Goal: Task Accomplishment & Management: Complete application form

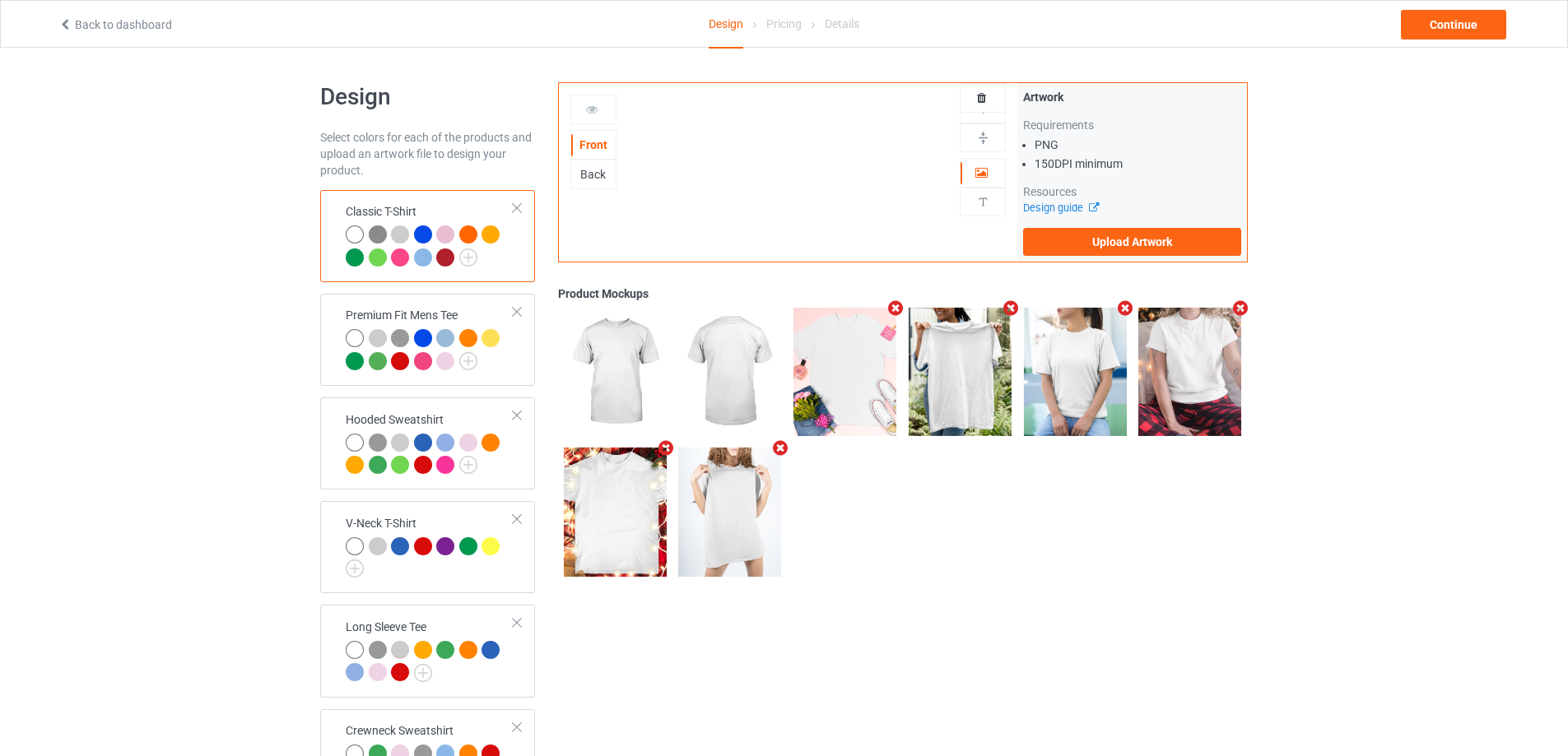
click at [523, 206] on div "Classic T-Shirt" at bounding box center [427, 235] width 215 height 93
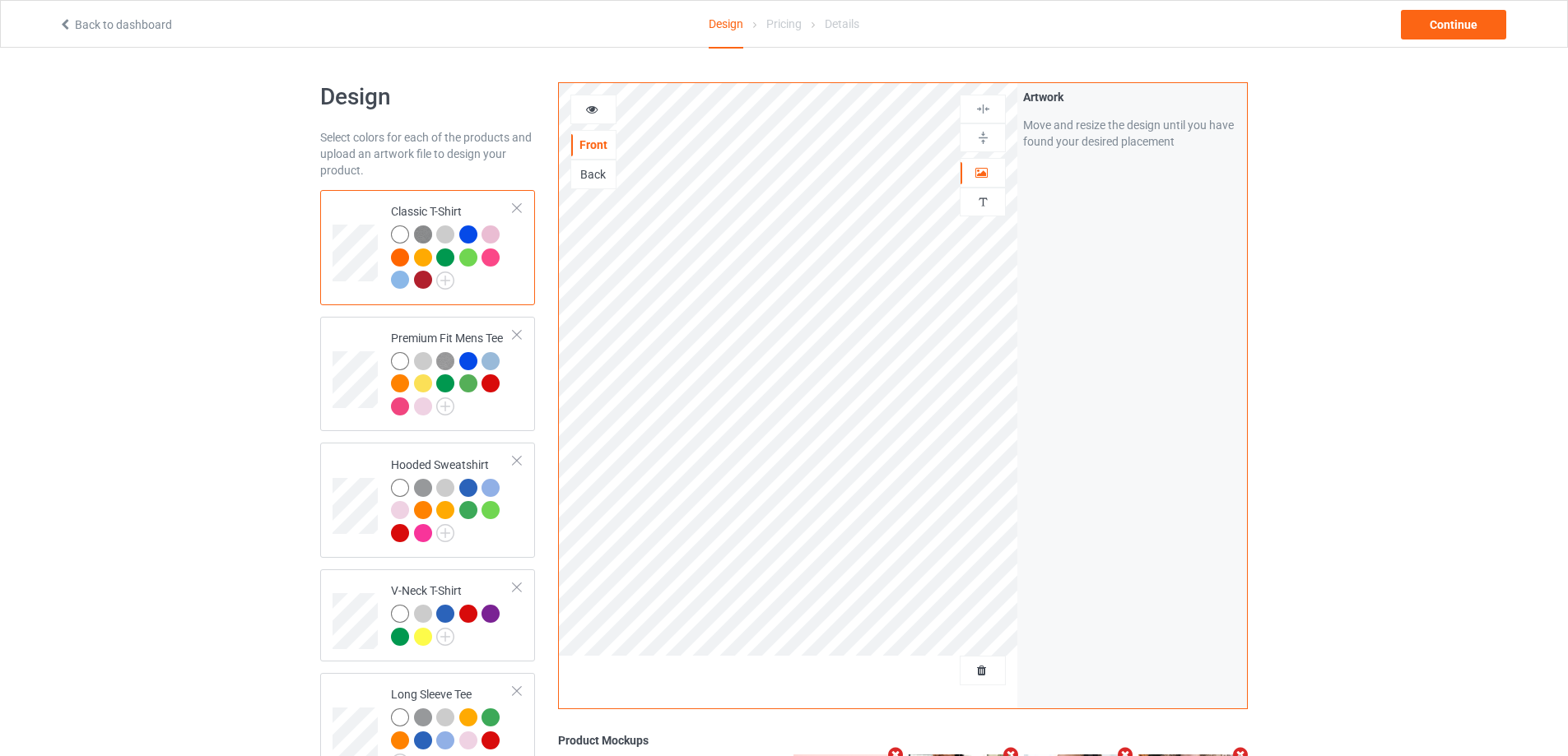
click at [515, 206] on div at bounding box center [517, 208] width 11 height 11
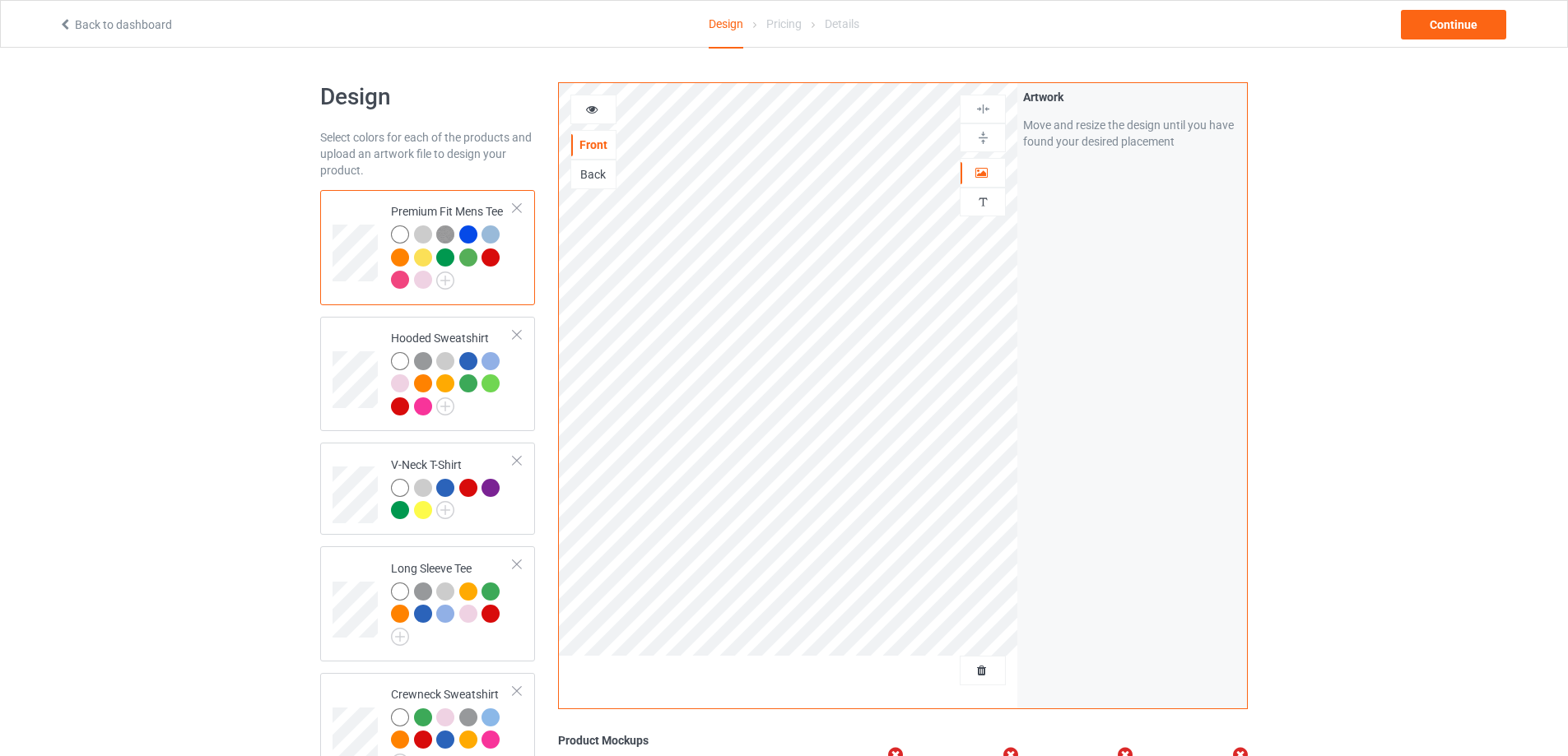
click at [515, 206] on div at bounding box center [517, 208] width 11 height 11
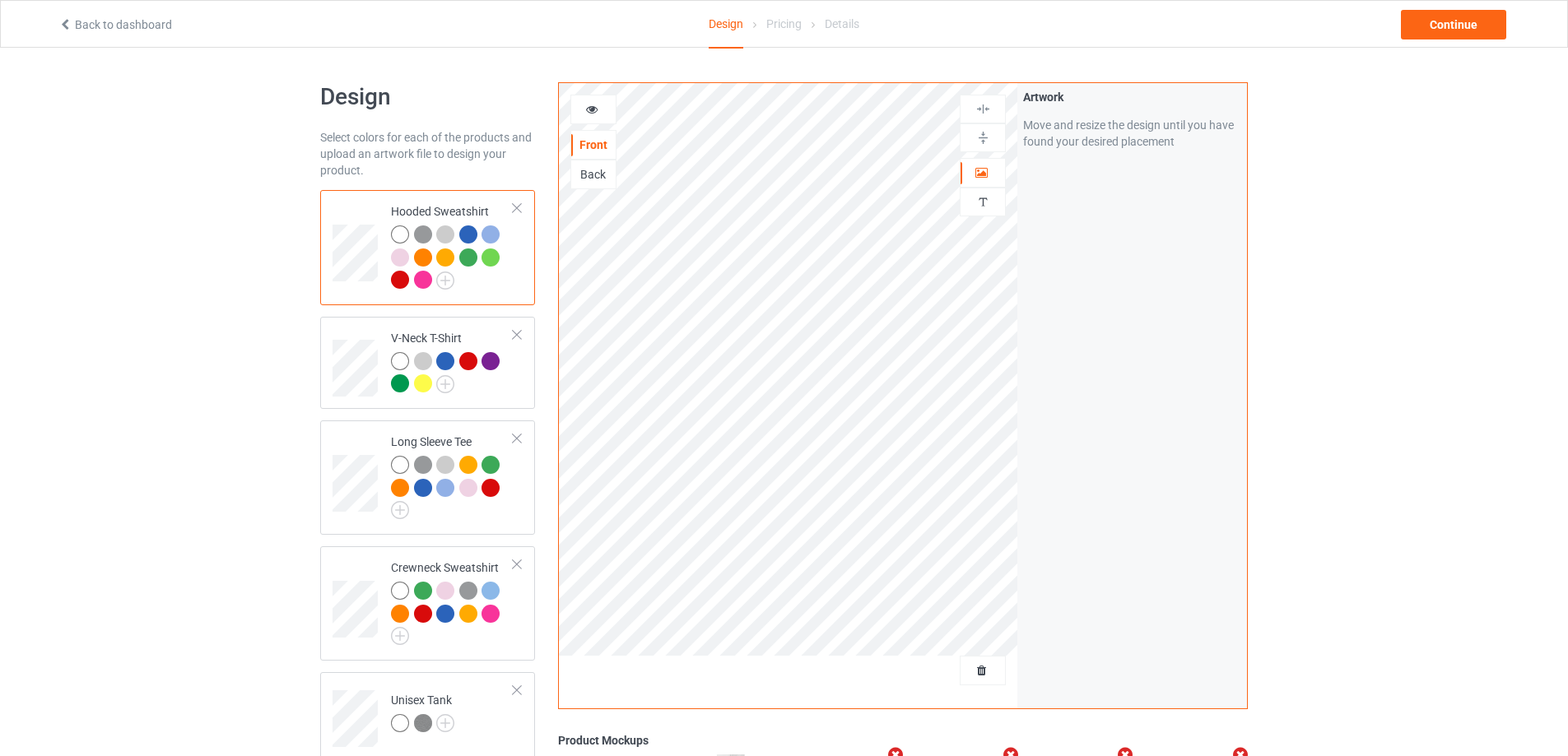
click at [515, 206] on div at bounding box center [517, 208] width 11 height 11
click at [515, 329] on div at bounding box center [517, 335] width 11 height 11
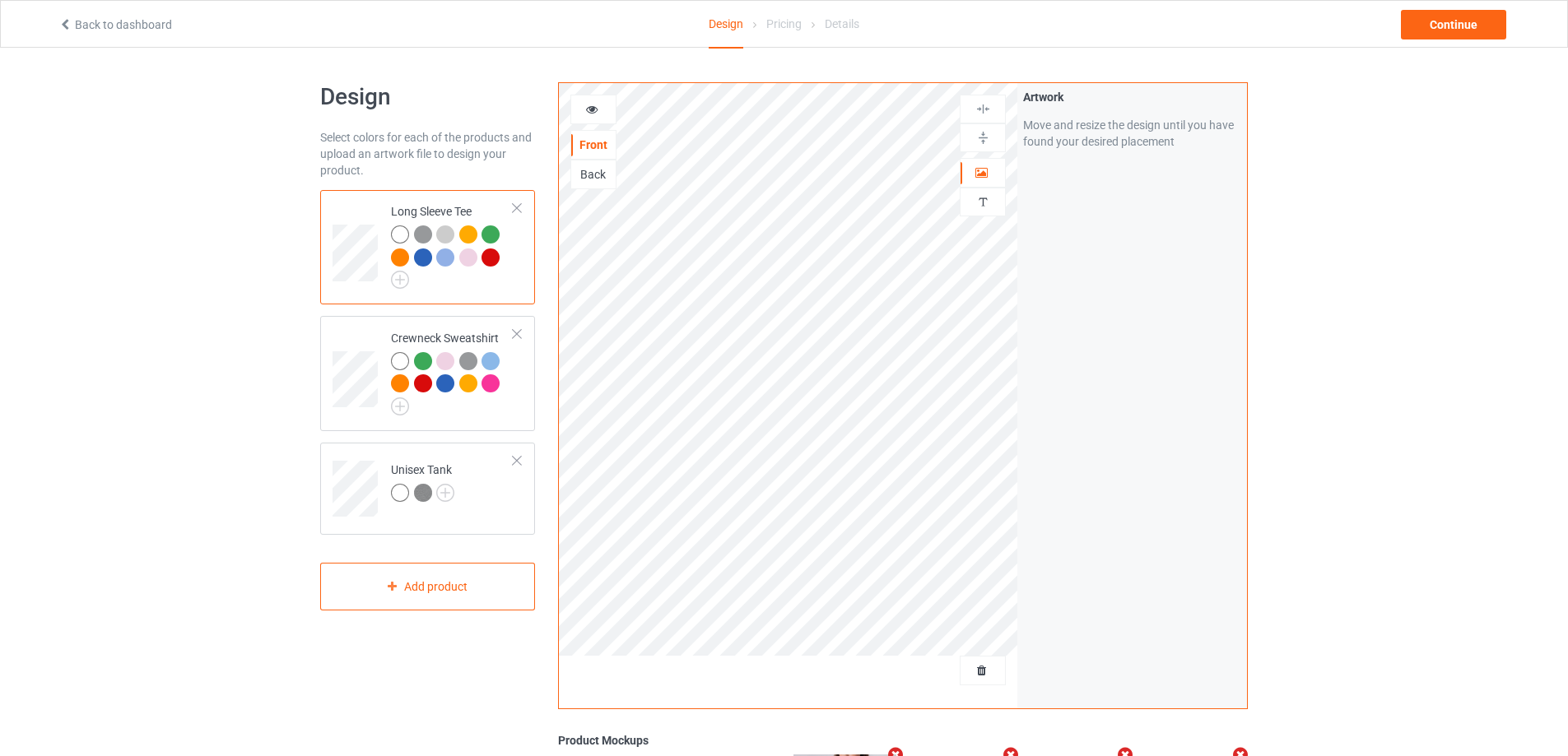
click at [515, 206] on div at bounding box center [517, 208] width 11 height 11
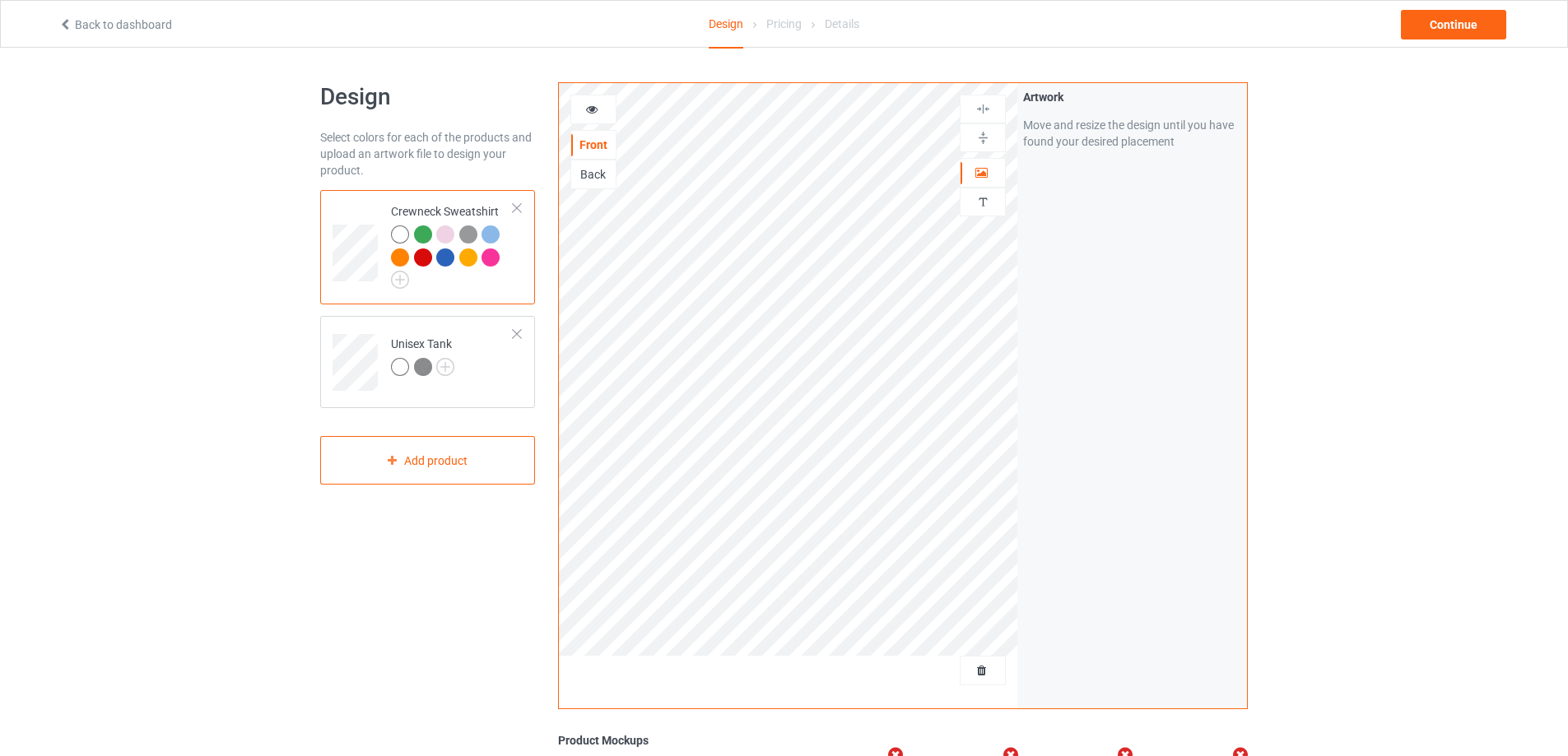
click at [515, 206] on div at bounding box center [517, 208] width 11 height 11
click at [515, 328] on div at bounding box center [517, 334] width 11 height 11
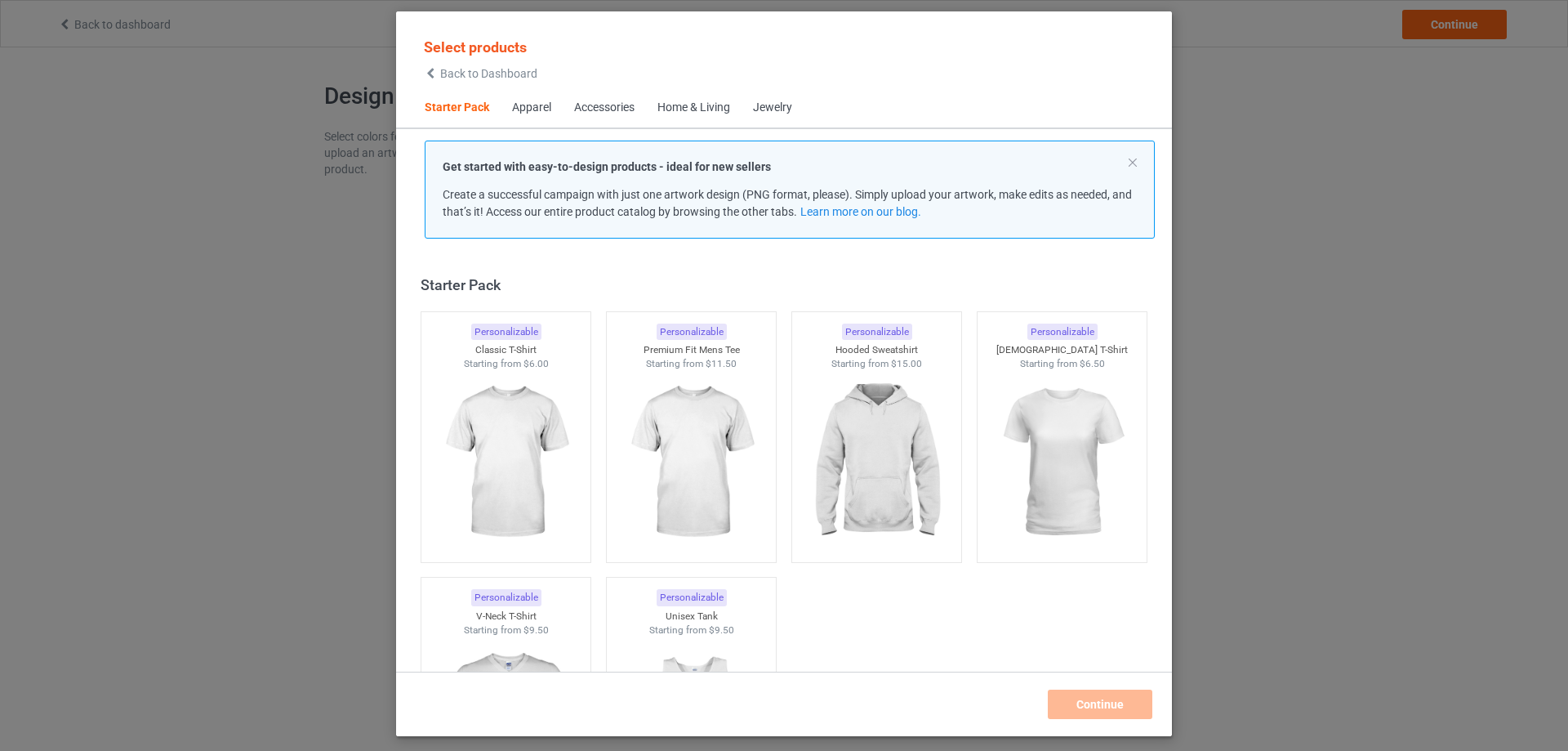
scroll to position [21, 0]
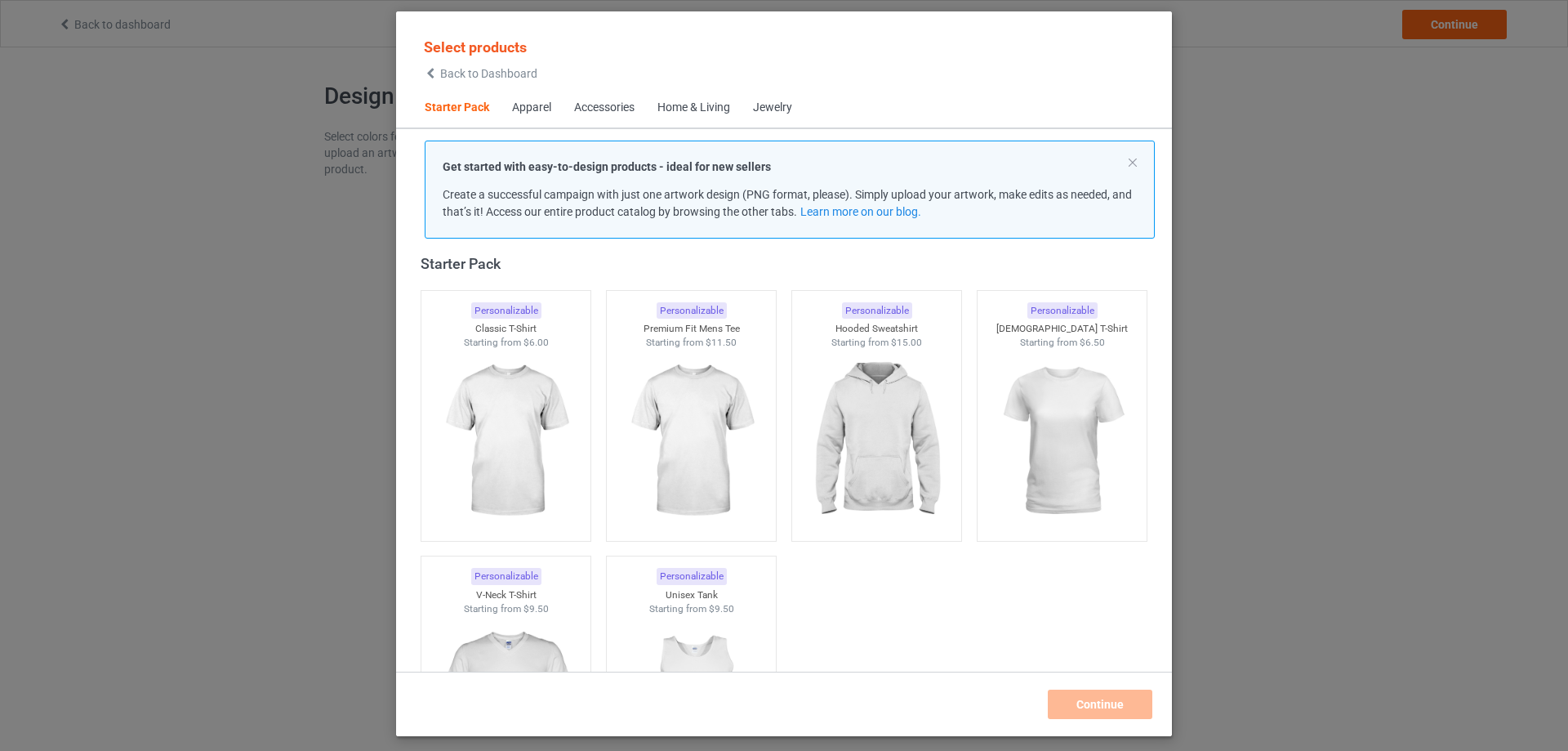
click at [714, 103] on div "Home & Living" at bounding box center [694, 108] width 72 height 17
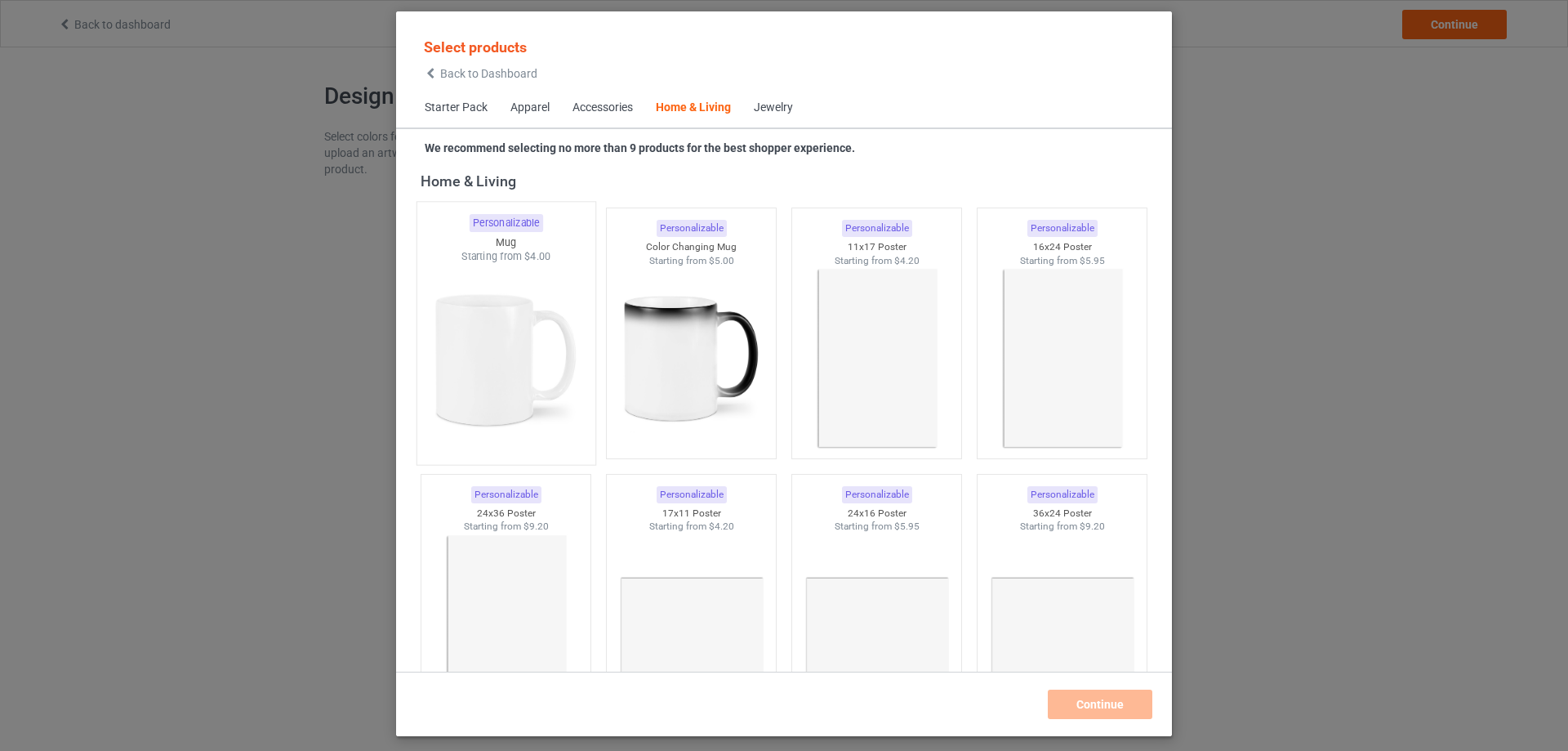
click at [533, 280] on img at bounding box center [505, 359] width 153 height 192
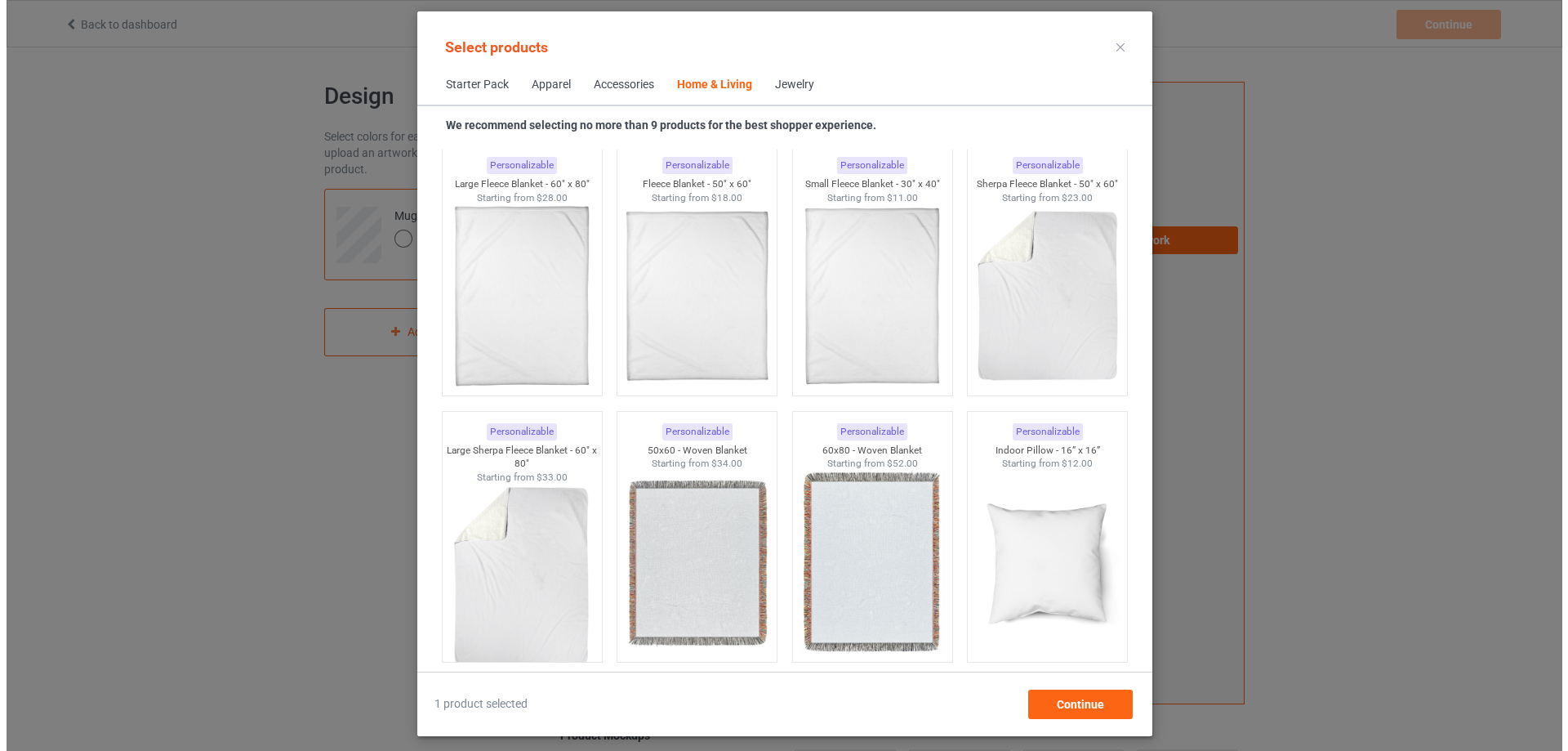
scroll to position [8434, 0]
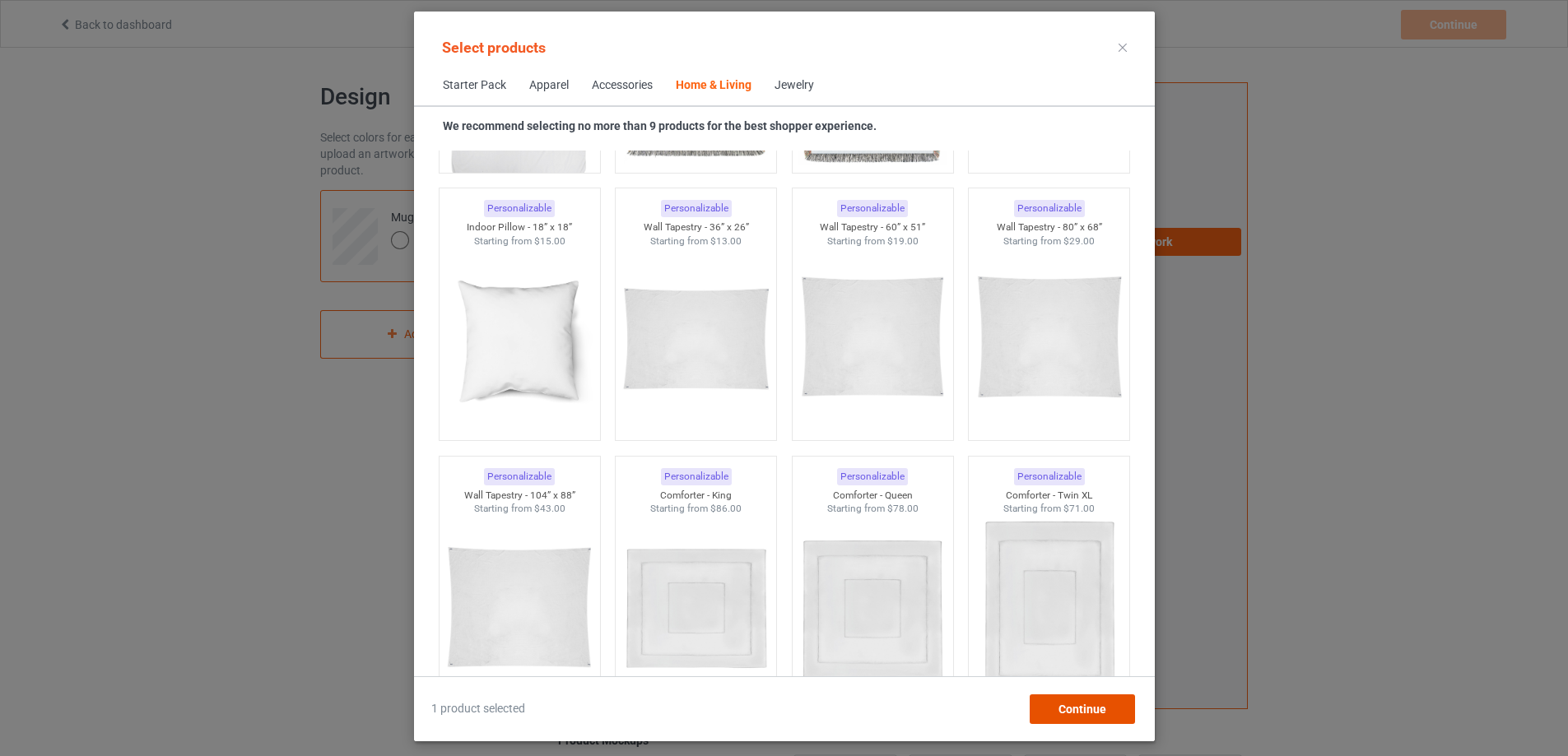
click at [1105, 704] on span "Continue" at bounding box center [1081, 709] width 48 height 13
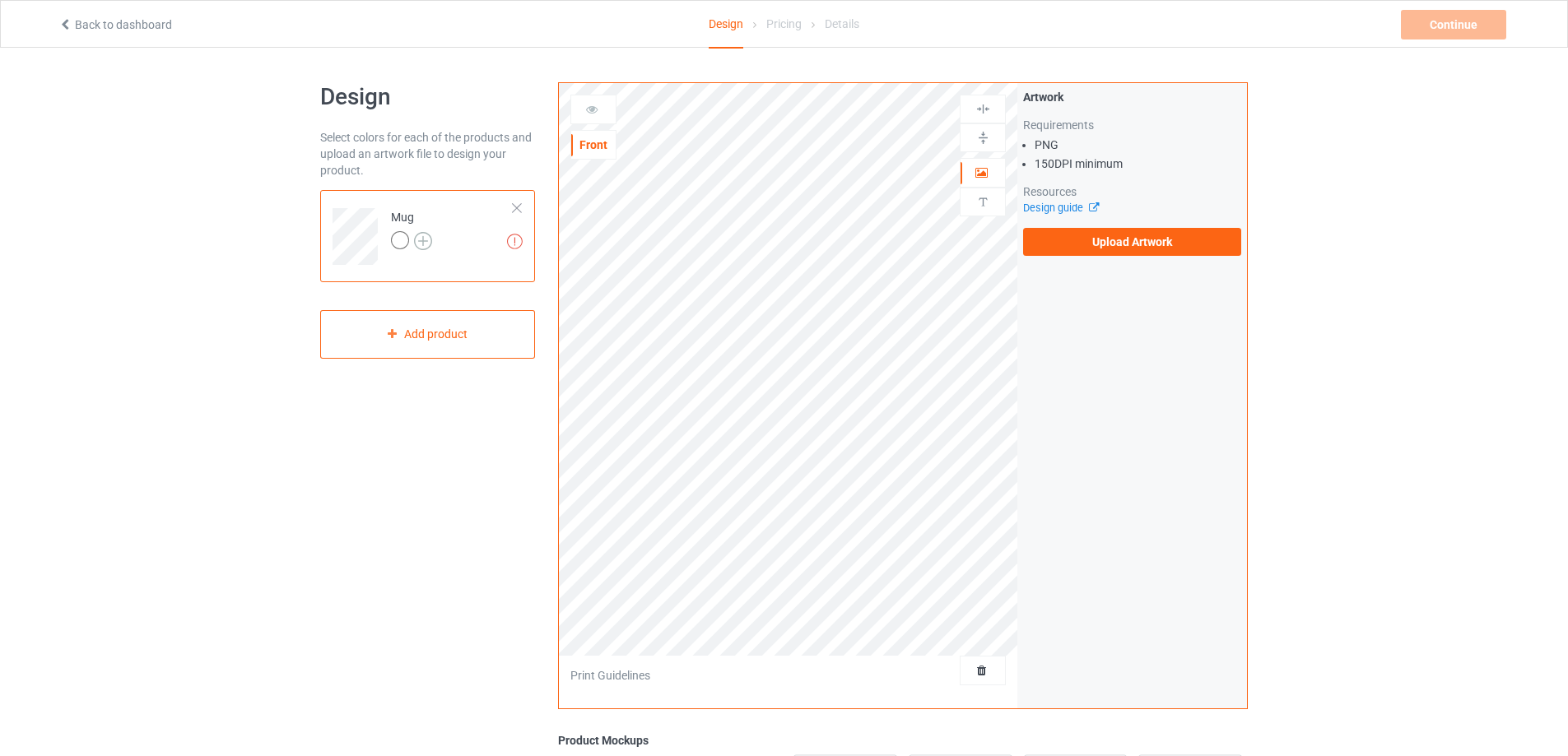
click at [425, 244] on img at bounding box center [423, 240] width 18 height 18
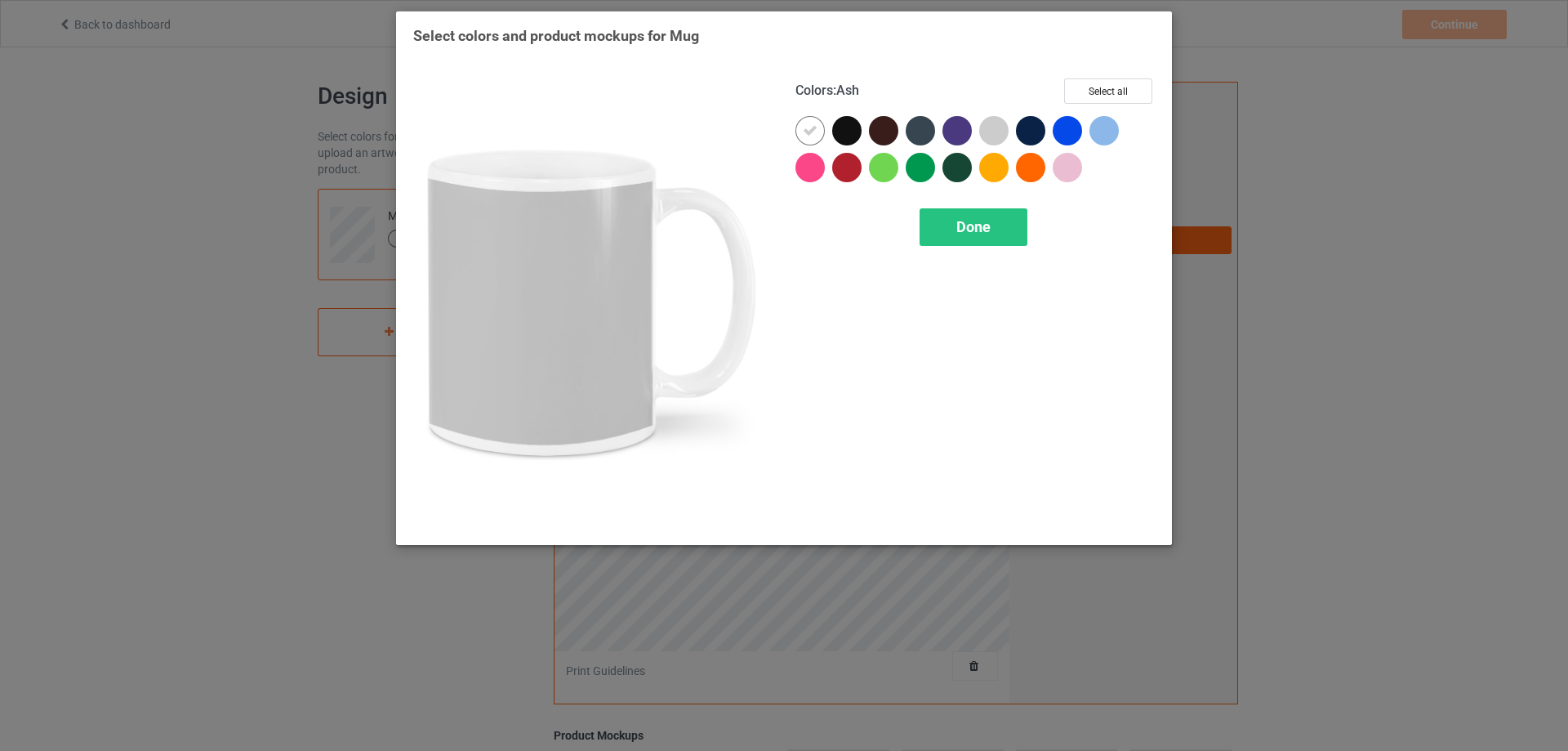
click at [994, 127] on div at bounding box center [994, 131] width 30 height 30
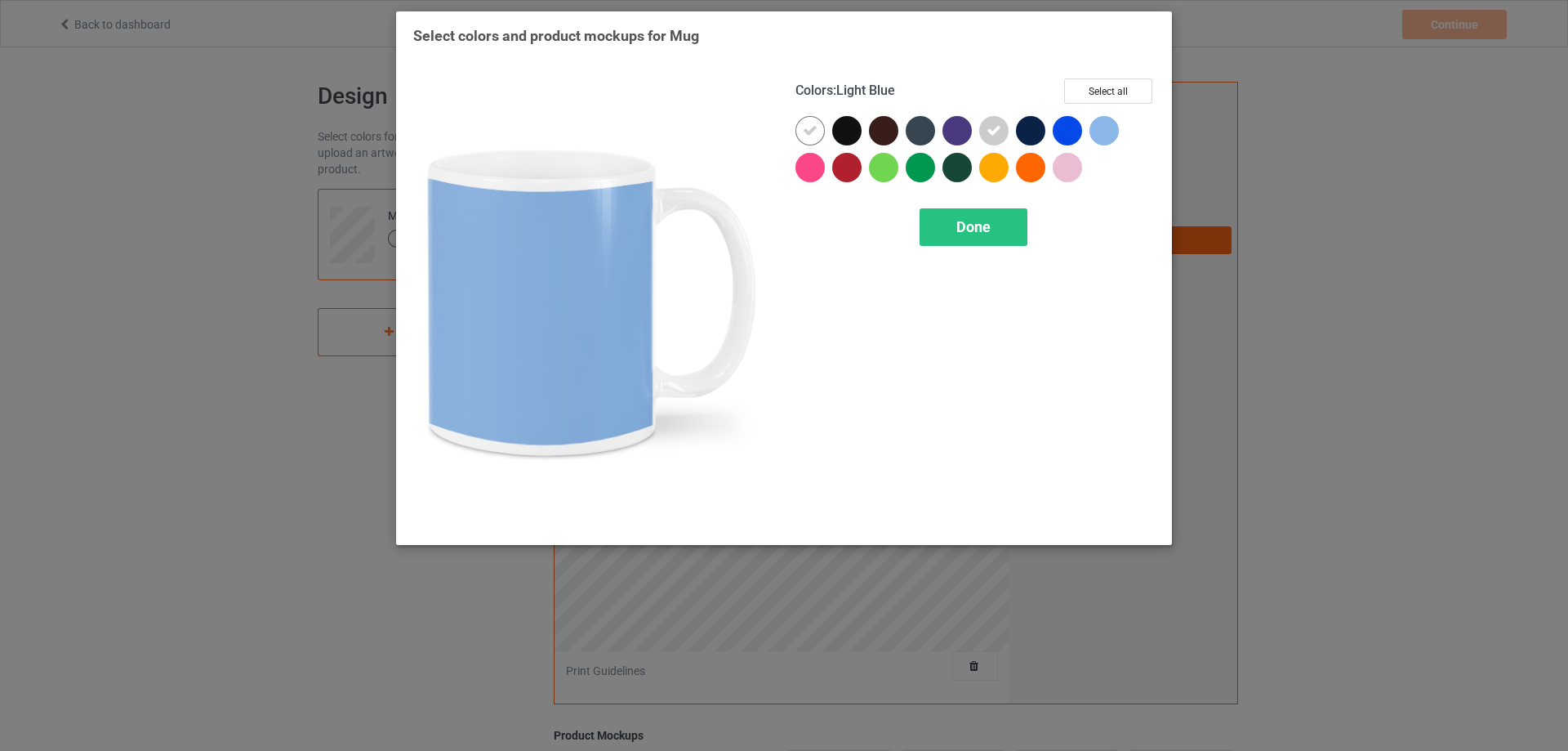
drag, startPoint x: 1123, startPoint y: 122, endPoint x: 1099, endPoint y: 123, distance: 24.0
click at [1122, 122] on div at bounding box center [1108, 135] width 37 height 37
click at [1099, 123] on icon at bounding box center [1104, 131] width 15 height 15
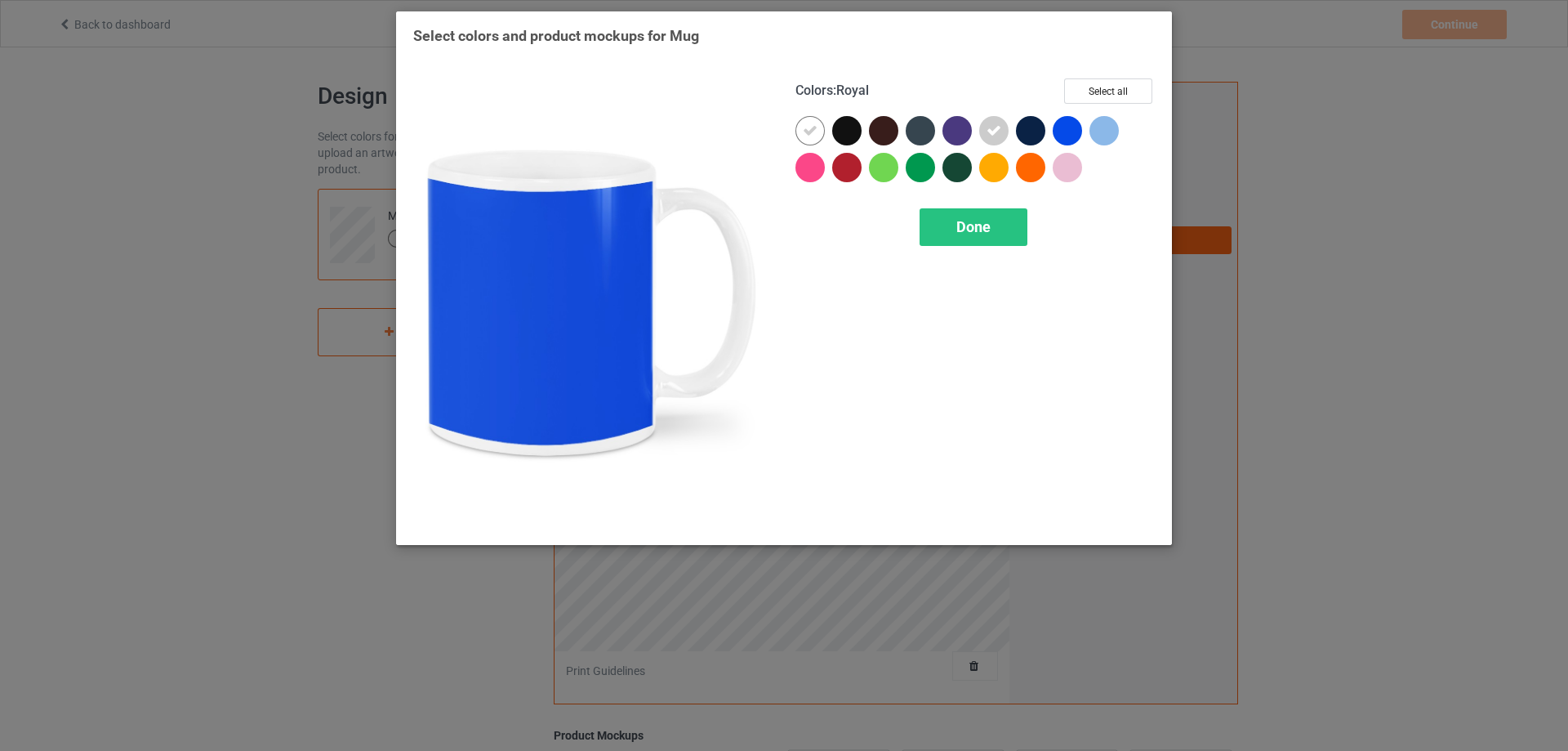
drag, startPoint x: 1073, startPoint y: 126, endPoint x: 1114, endPoint y: 128, distance: 41.0
click at [1074, 128] on div at bounding box center [1068, 131] width 30 height 30
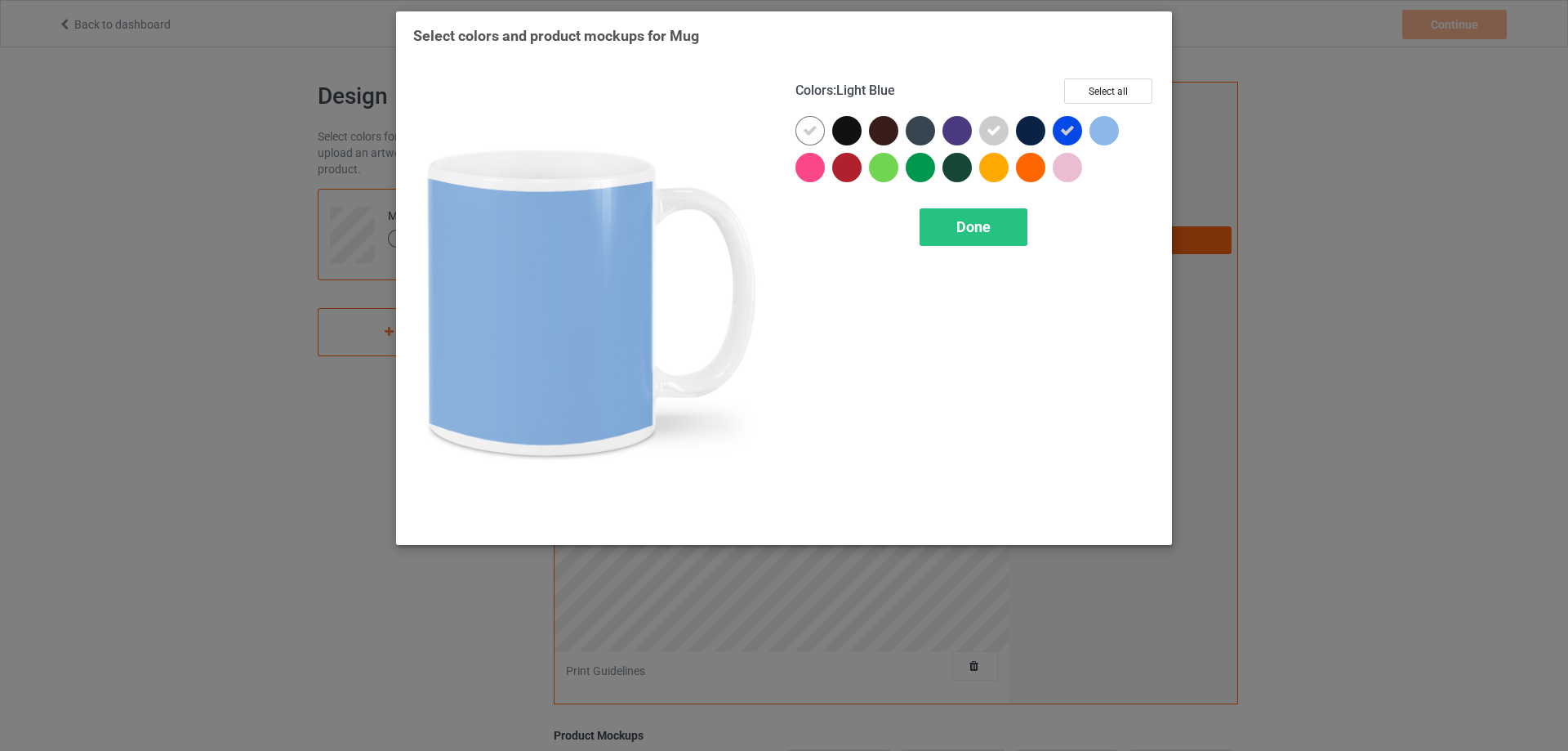
drag, startPoint x: 1122, startPoint y: 131, endPoint x: 1102, endPoint y: 132, distance: 20.0
click at [1115, 132] on div at bounding box center [1108, 135] width 37 height 37
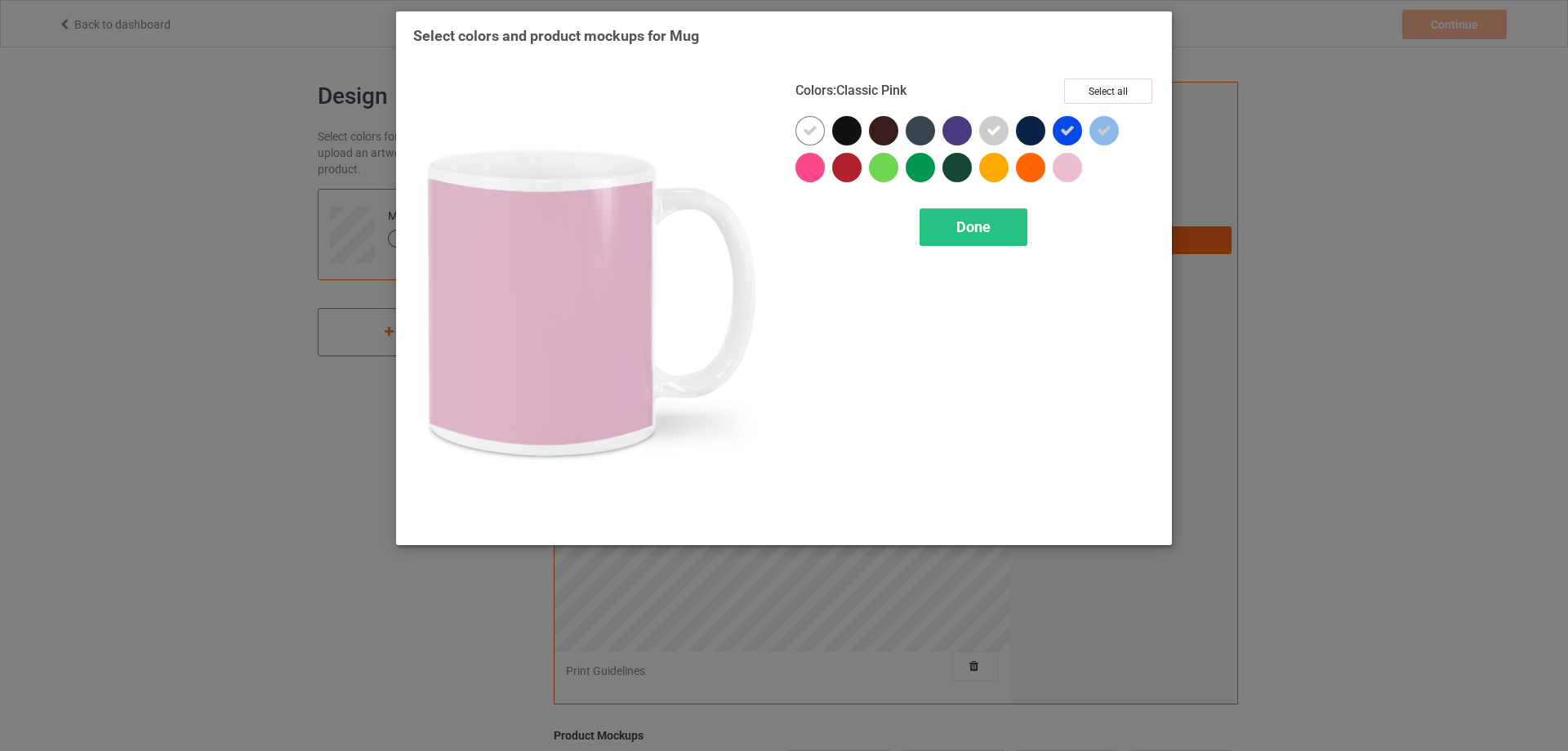
drag, startPoint x: 1074, startPoint y: 166, endPoint x: 1025, endPoint y: 167, distance: 49.0
click at [1069, 167] on div at bounding box center [1068, 168] width 30 height 30
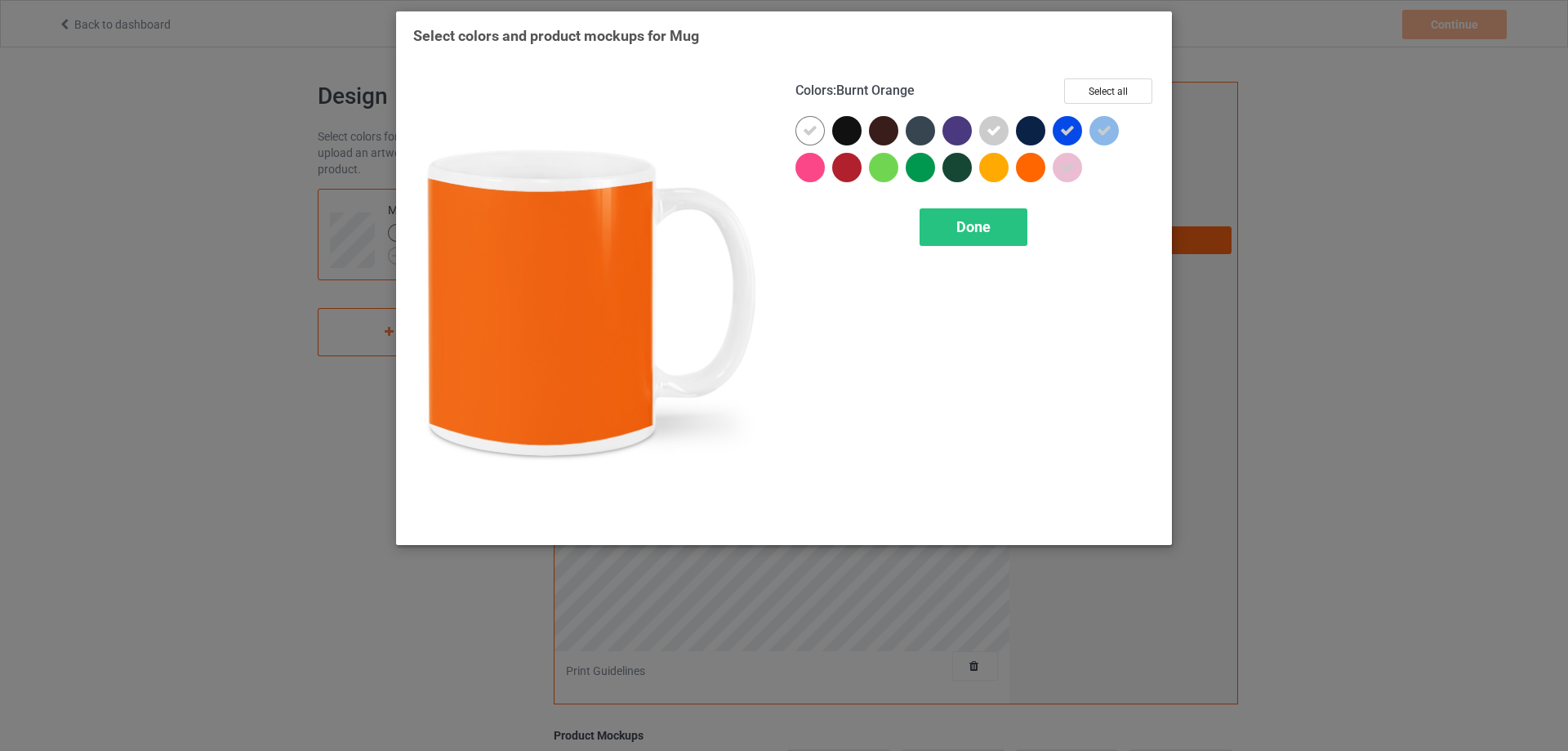
drag, startPoint x: 1025, startPoint y: 167, endPoint x: 970, endPoint y: 167, distance: 55.0
click at [1021, 167] on div at bounding box center [1031, 168] width 30 height 30
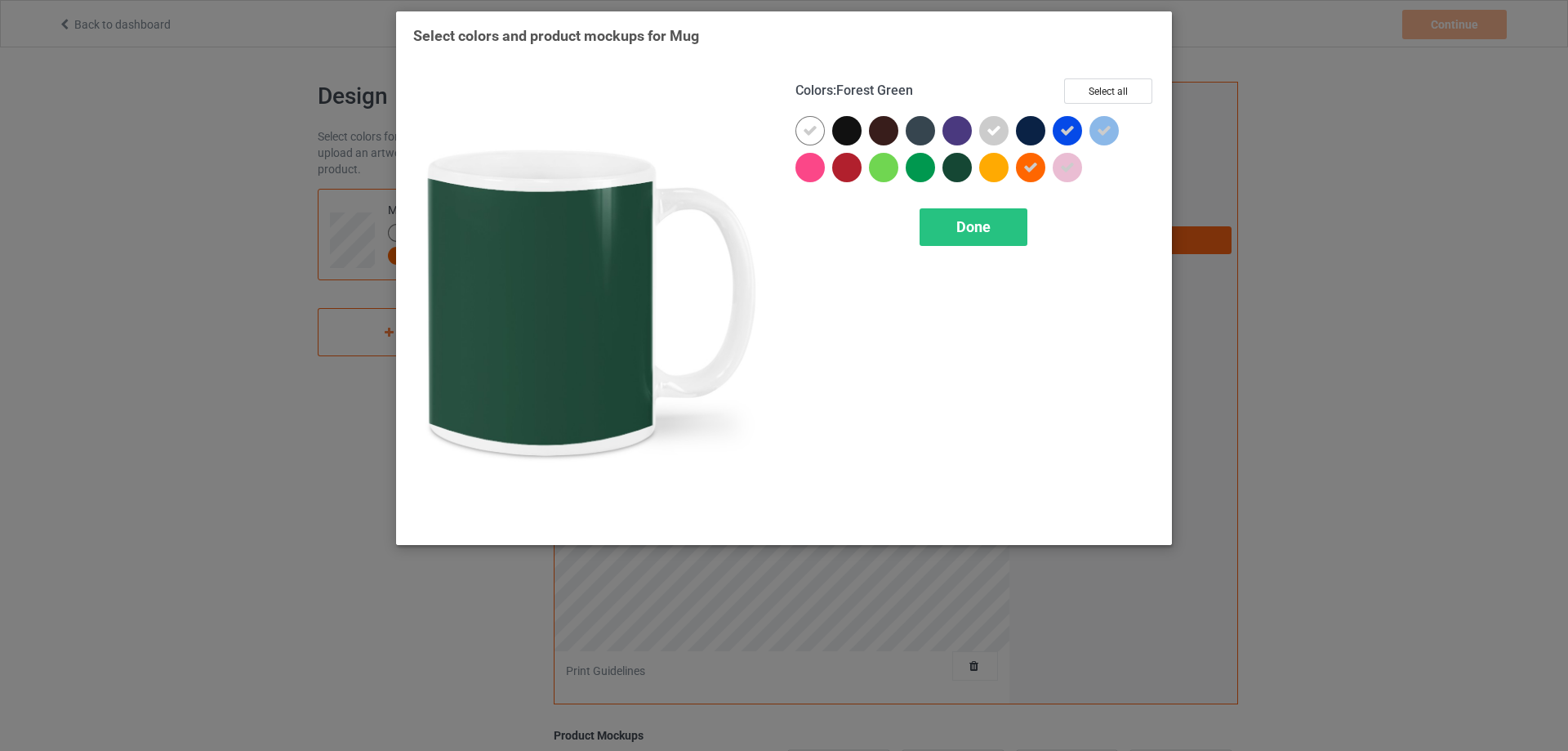
click at [970, 167] on div at bounding box center [958, 168] width 30 height 30
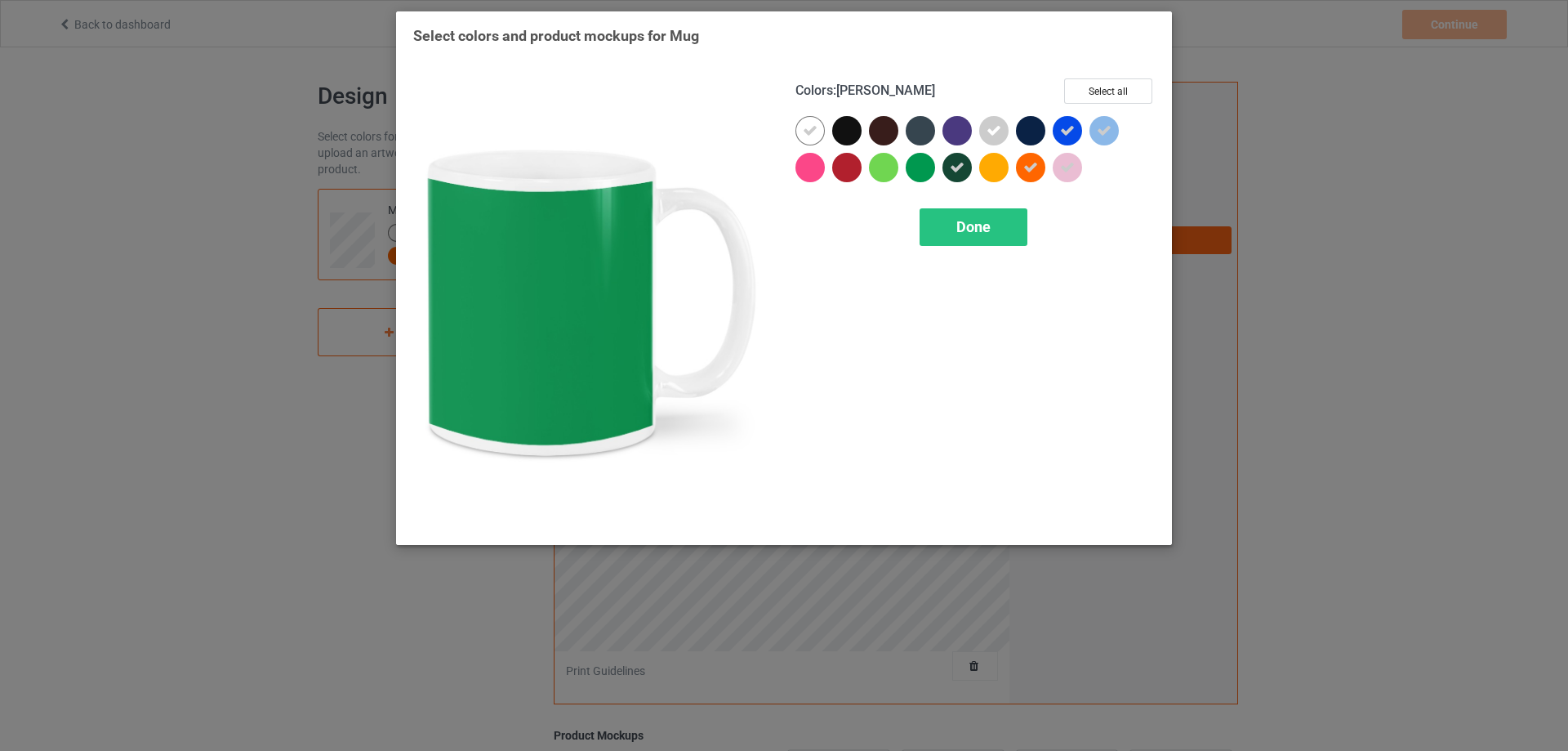
click at [931, 172] on div at bounding box center [920, 168] width 30 height 30
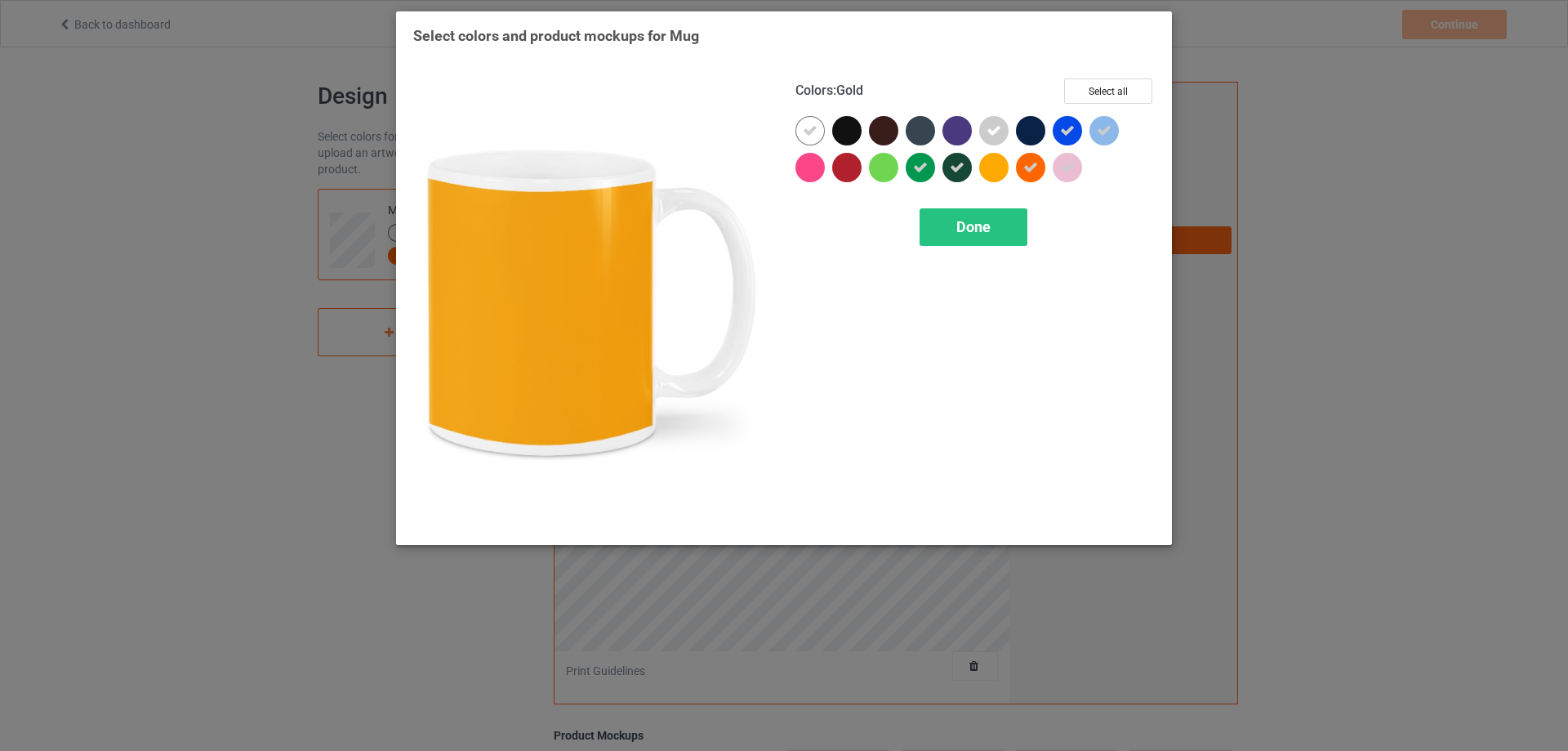
click at [995, 175] on div at bounding box center [994, 168] width 30 height 30
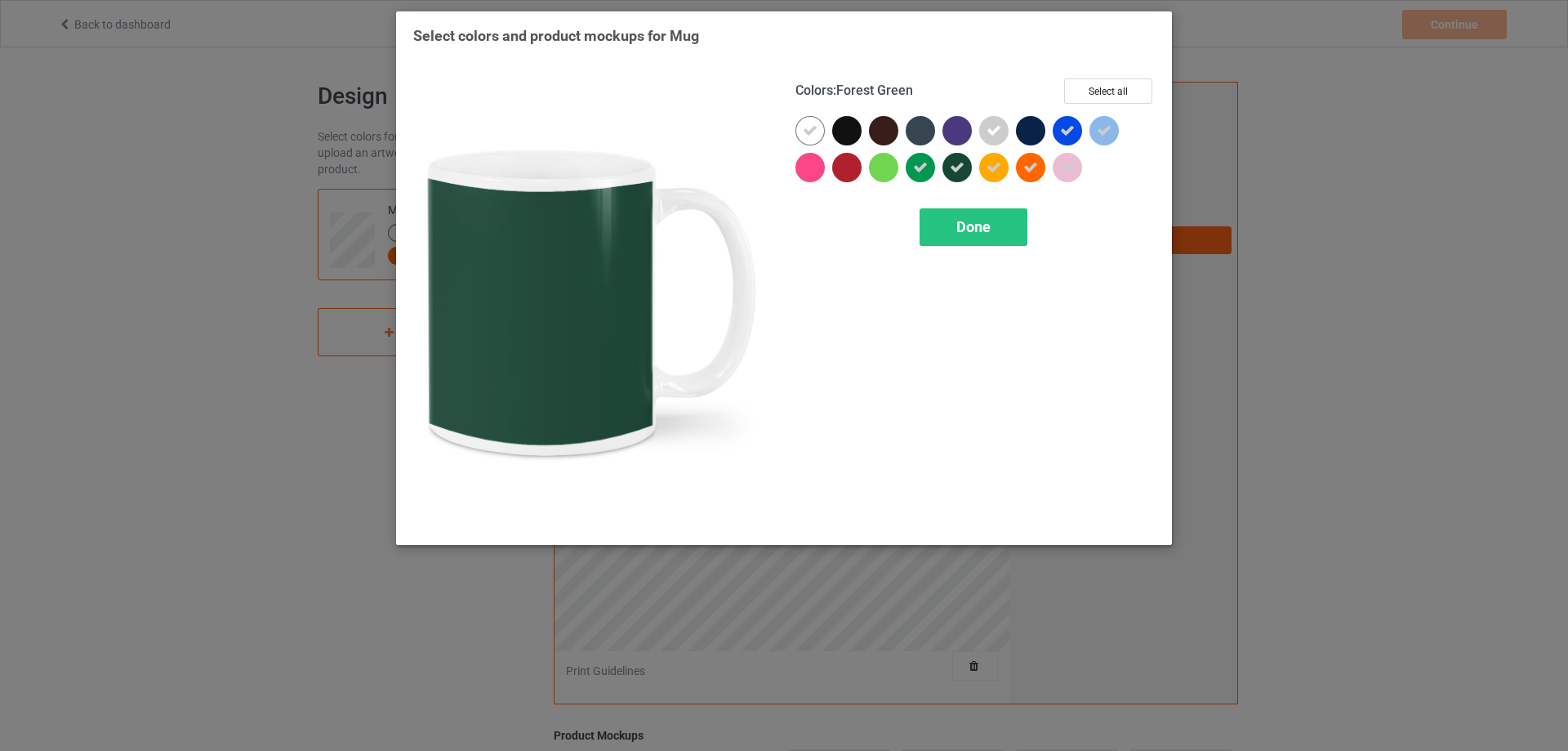
click at [960, 175] on icon at bounding box center [958, 168] width 15 height 15
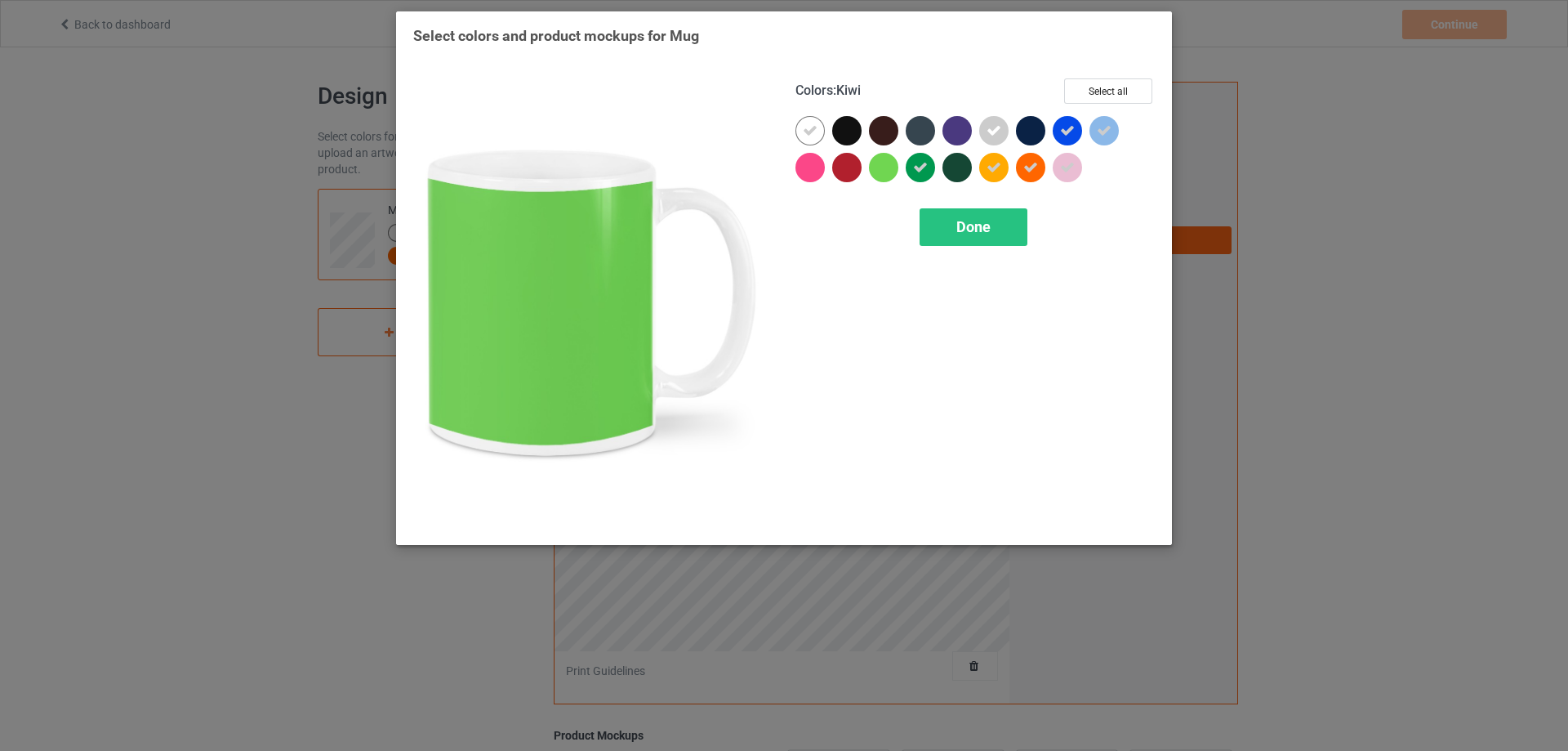
drag, startPoint x: 890, startPoint y: 170, endPoint x: 844, endPoint y: 169, distance: 46.0
click at [885, 170] on div at bounding box center [884, 168] width 30 height 30
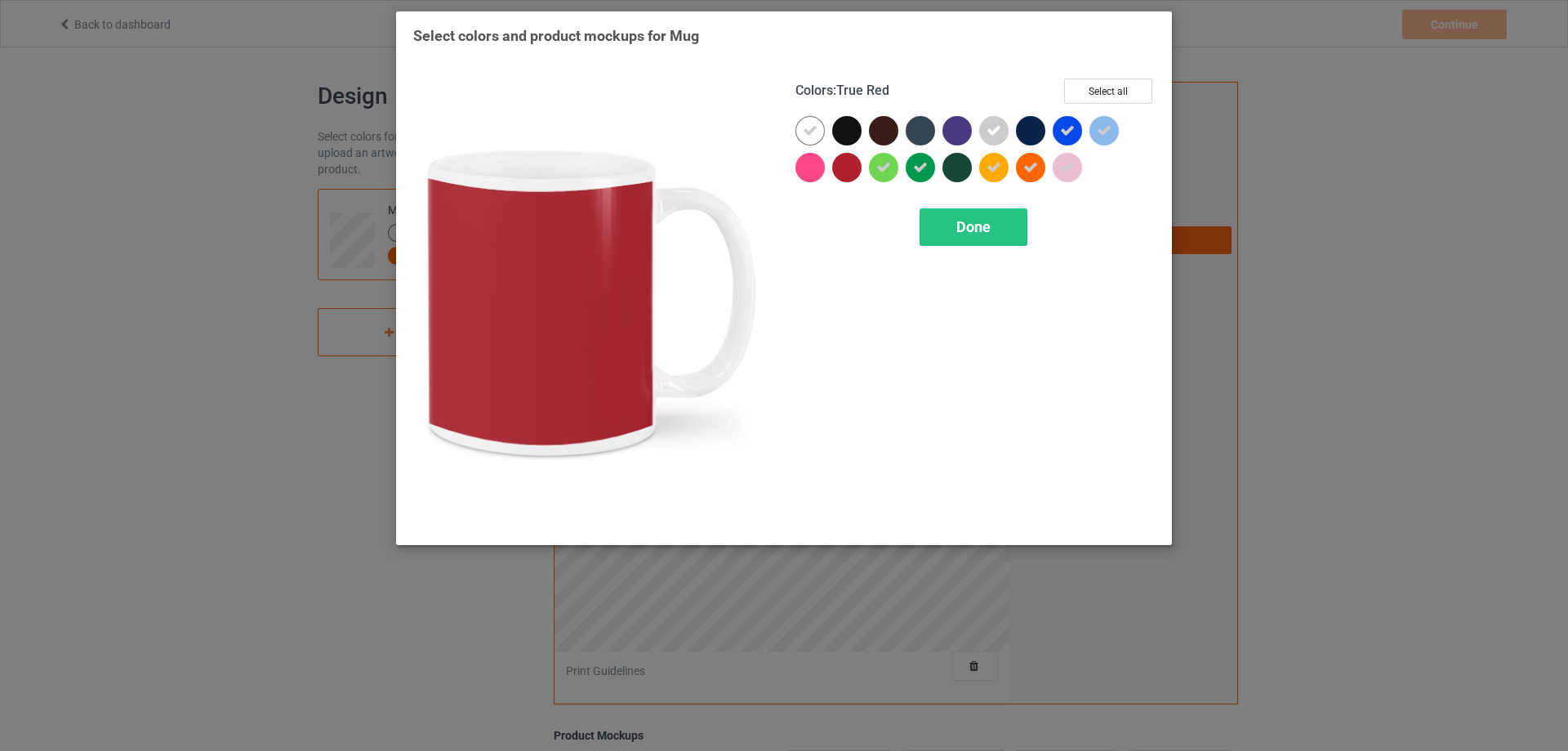
click at [843, 169] on div at bounding box center [847, 168] width 30 height 30
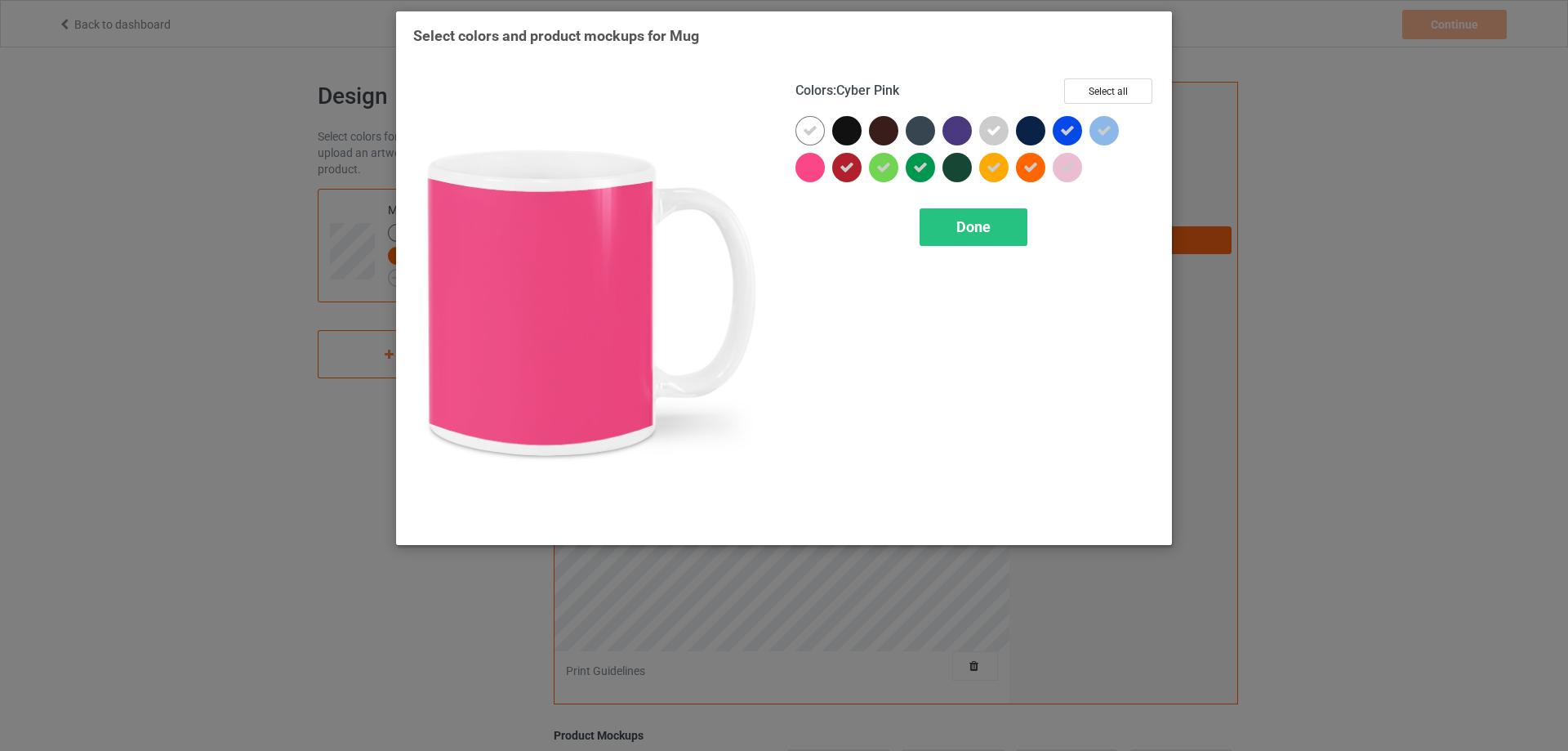
click at [808, 167] on div at bounding box center [810, 168] width 30 height 30
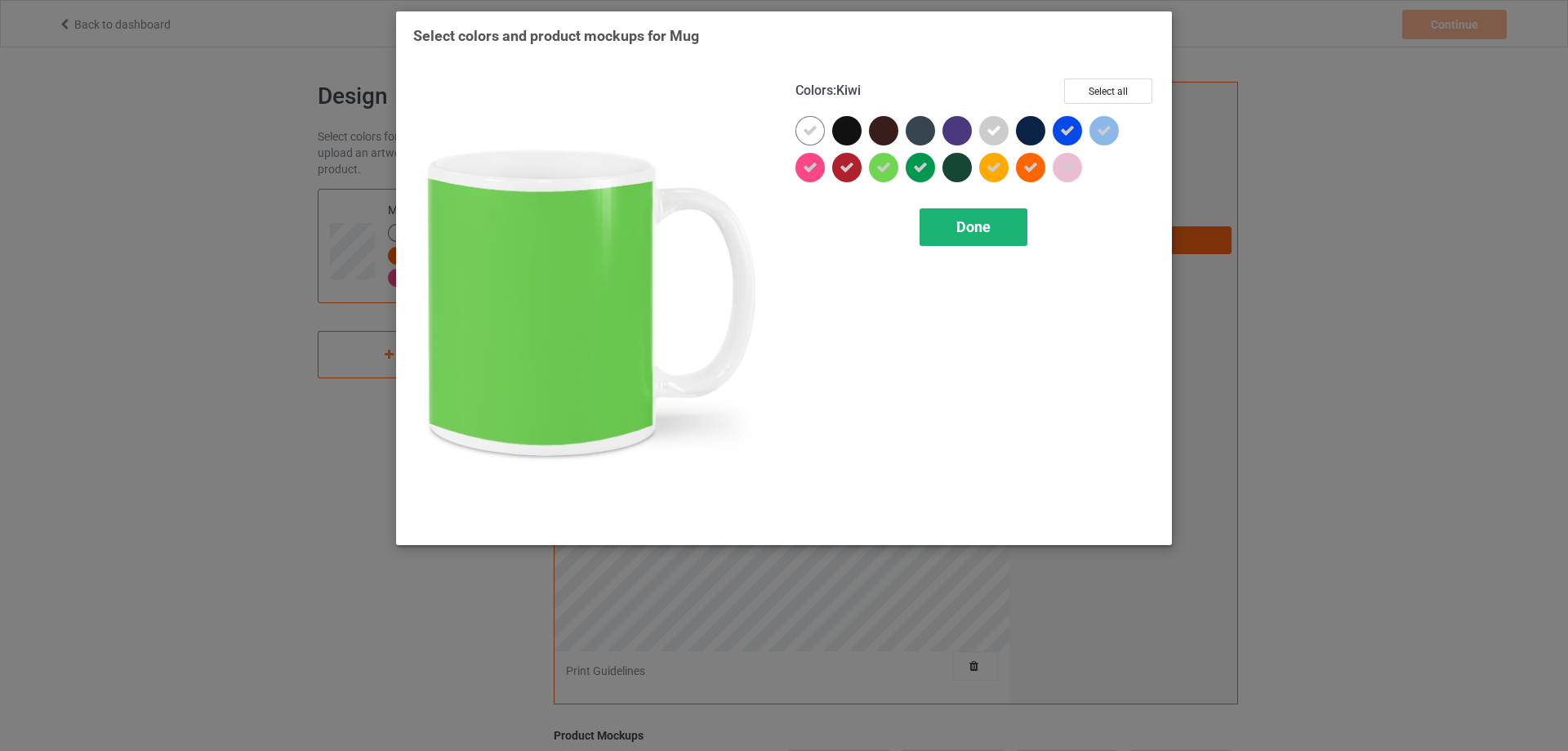
click at [977, 225] on span "Done" at bounding box center [973, 227] width 34 height 17
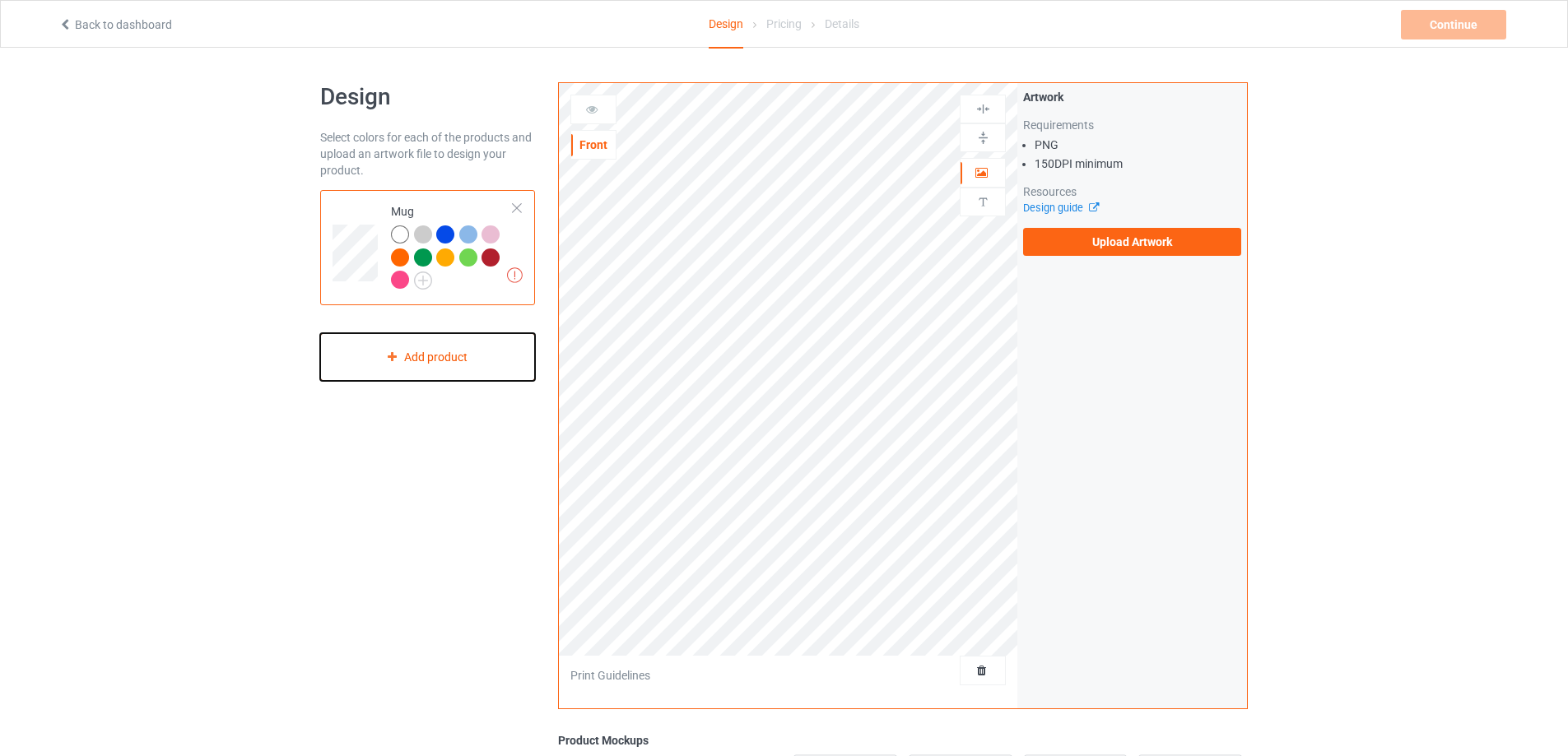
click at [410, 350] on div "Add product" at bounding box center [427, 358] width 215 height 49
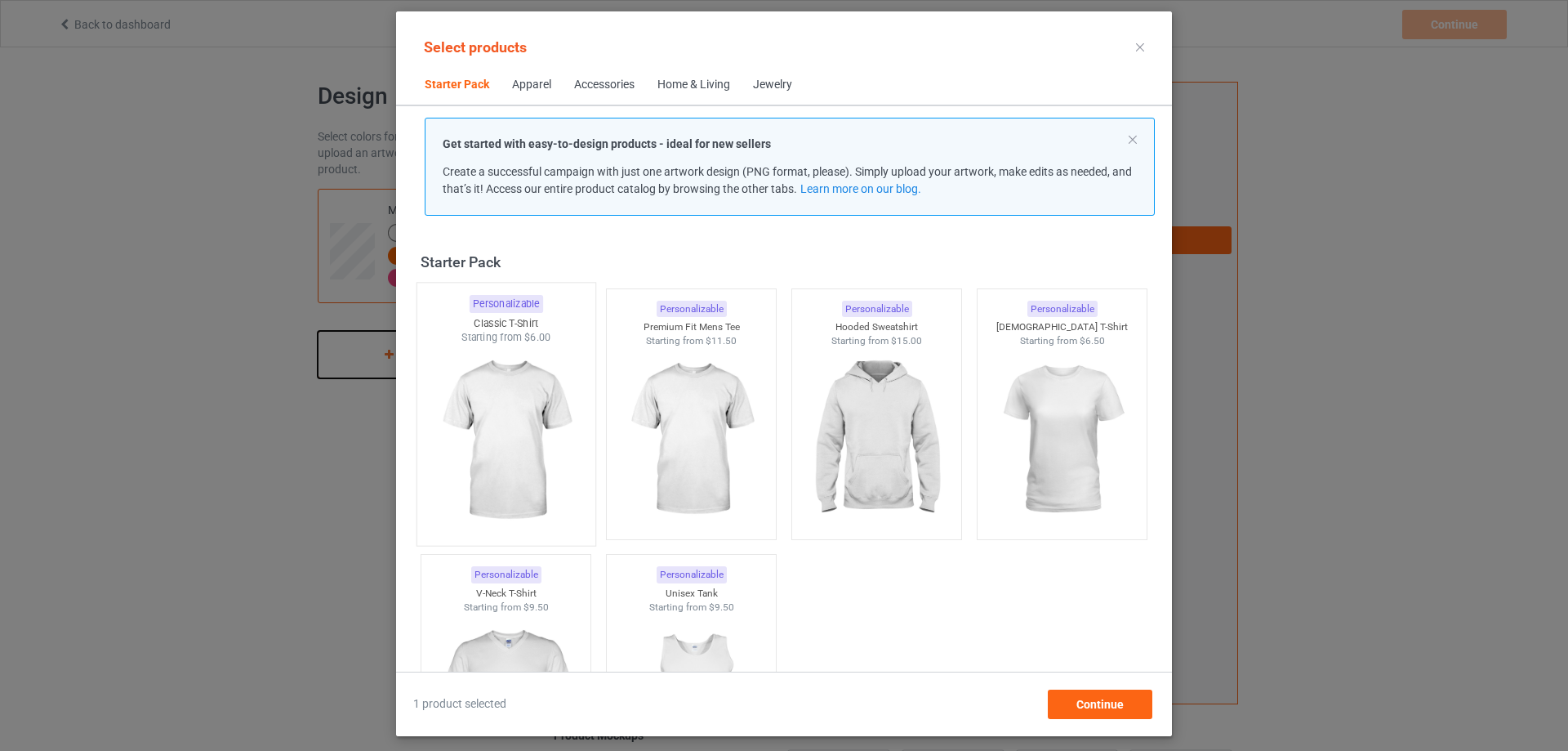
scroll to position [21, 0]
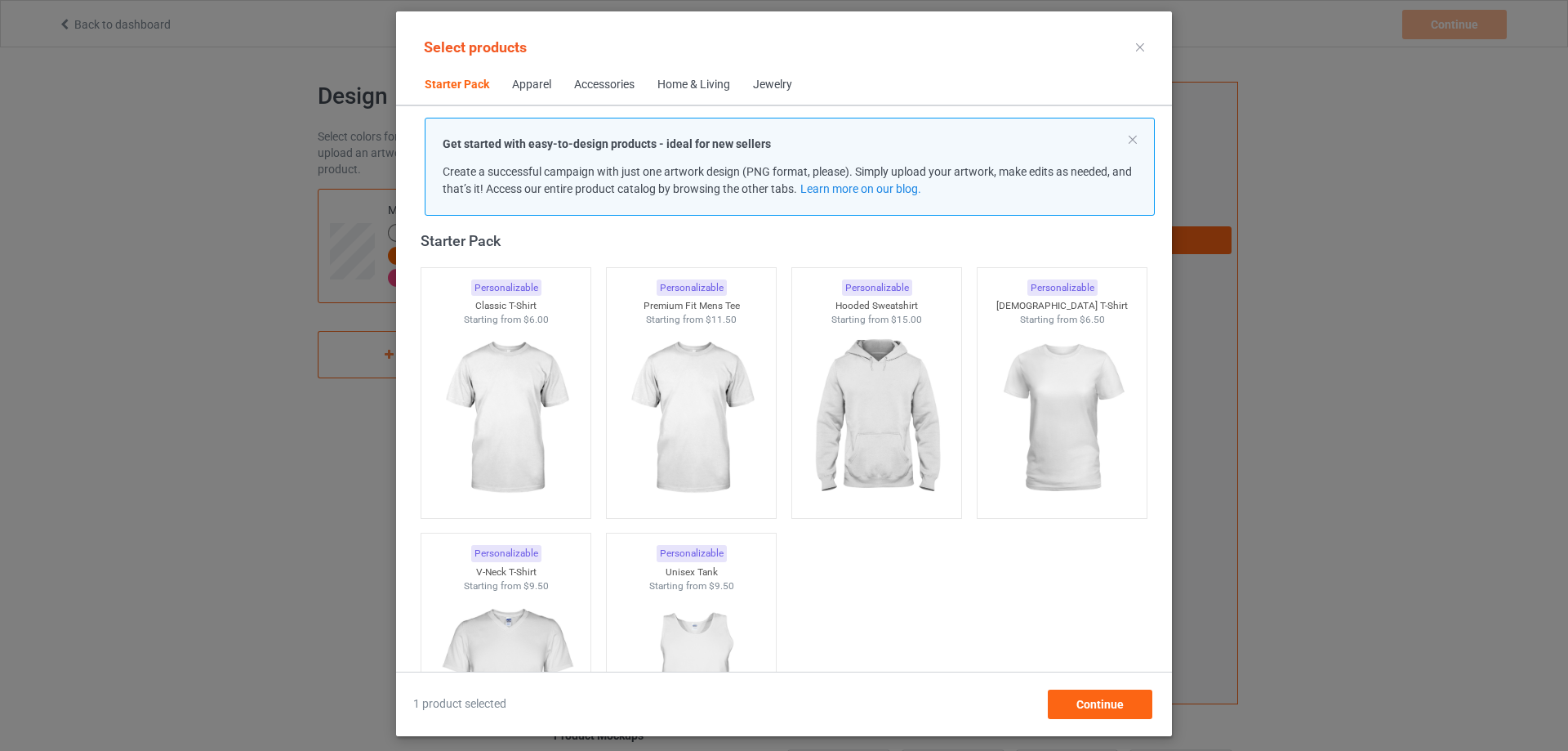
click at [696, 75] on span "Home & Living" at bounding box center [693, 84] width 96 height 39
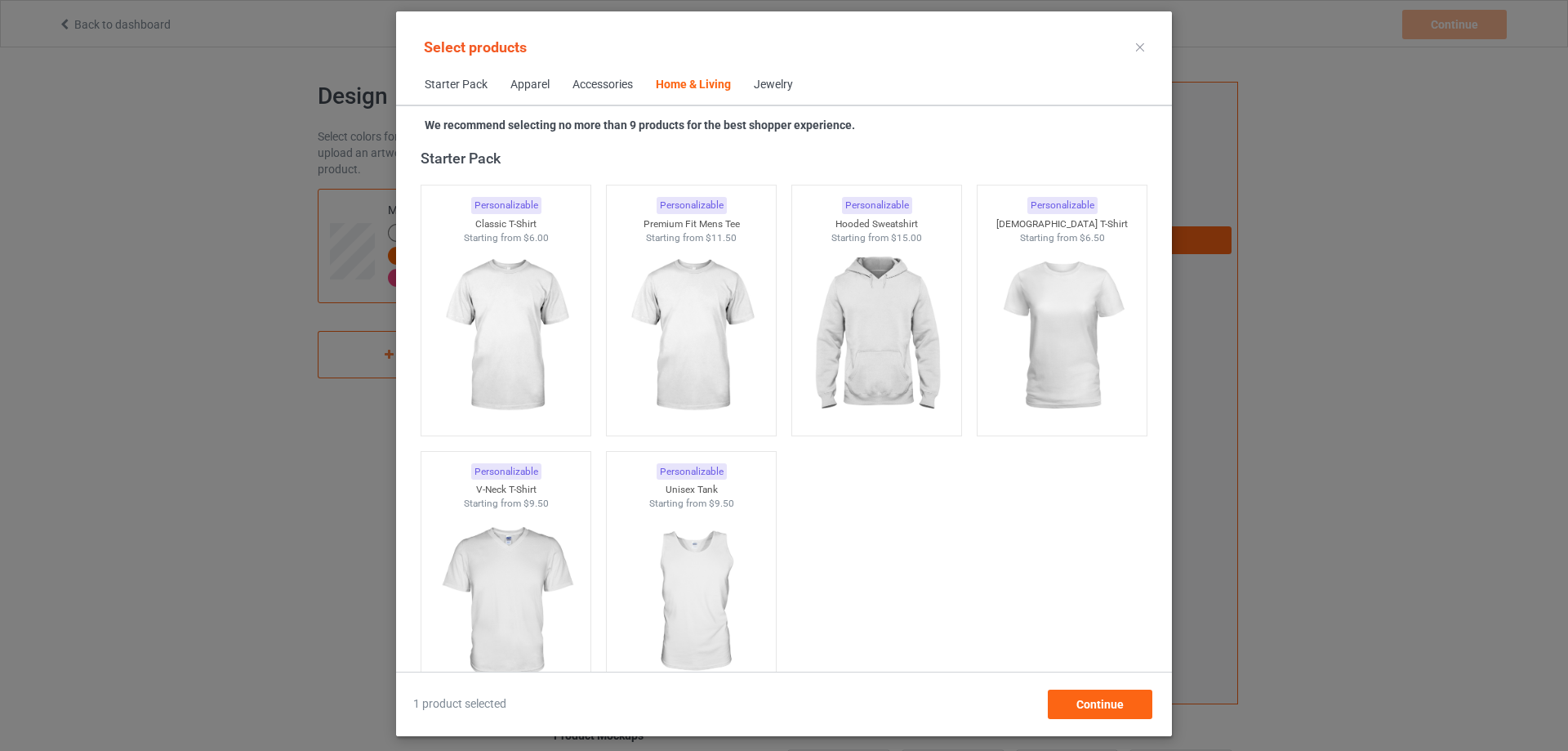
scroll to position [7371, 0]
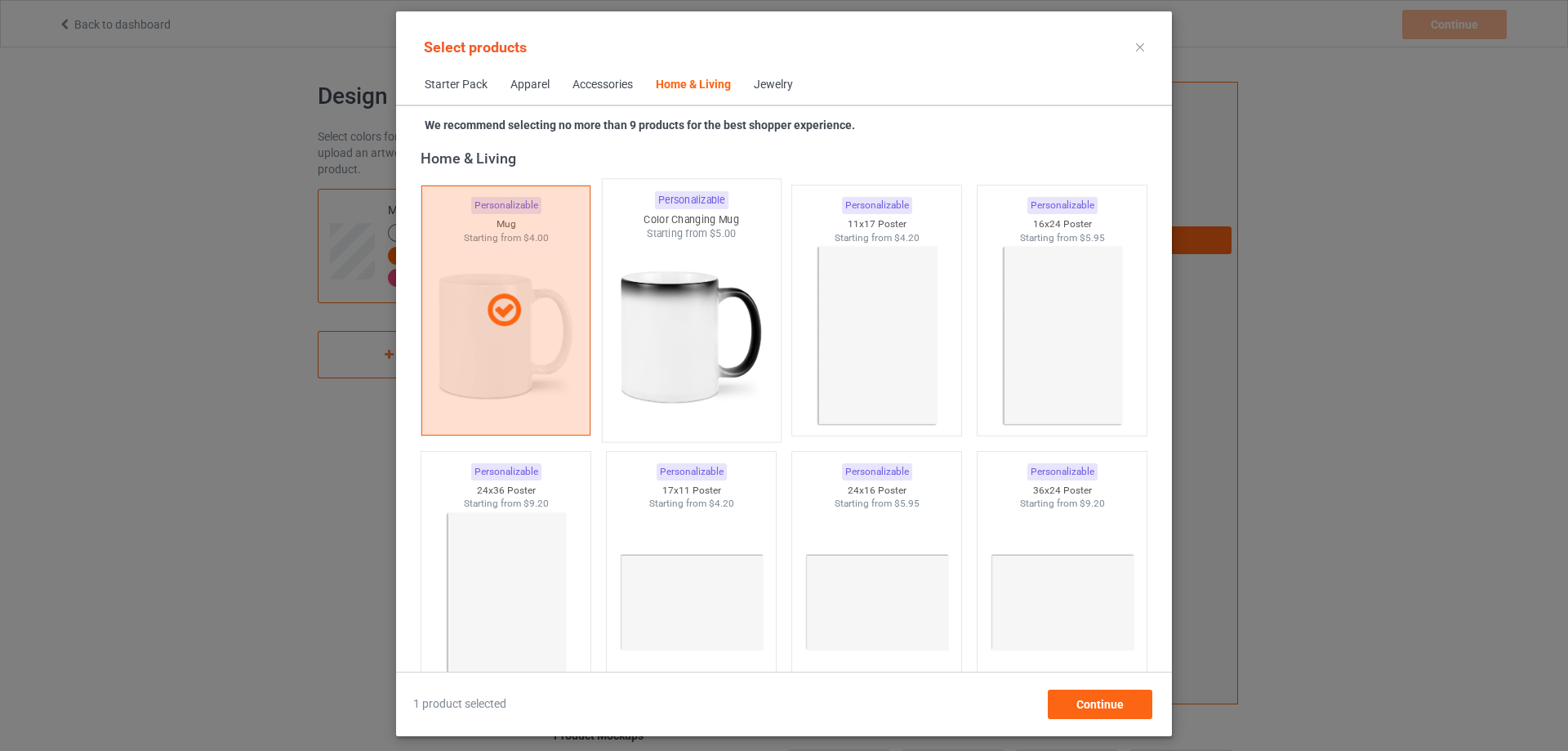
click at [684, 285] on img at bounding box center [690, 337] width 153 height 192
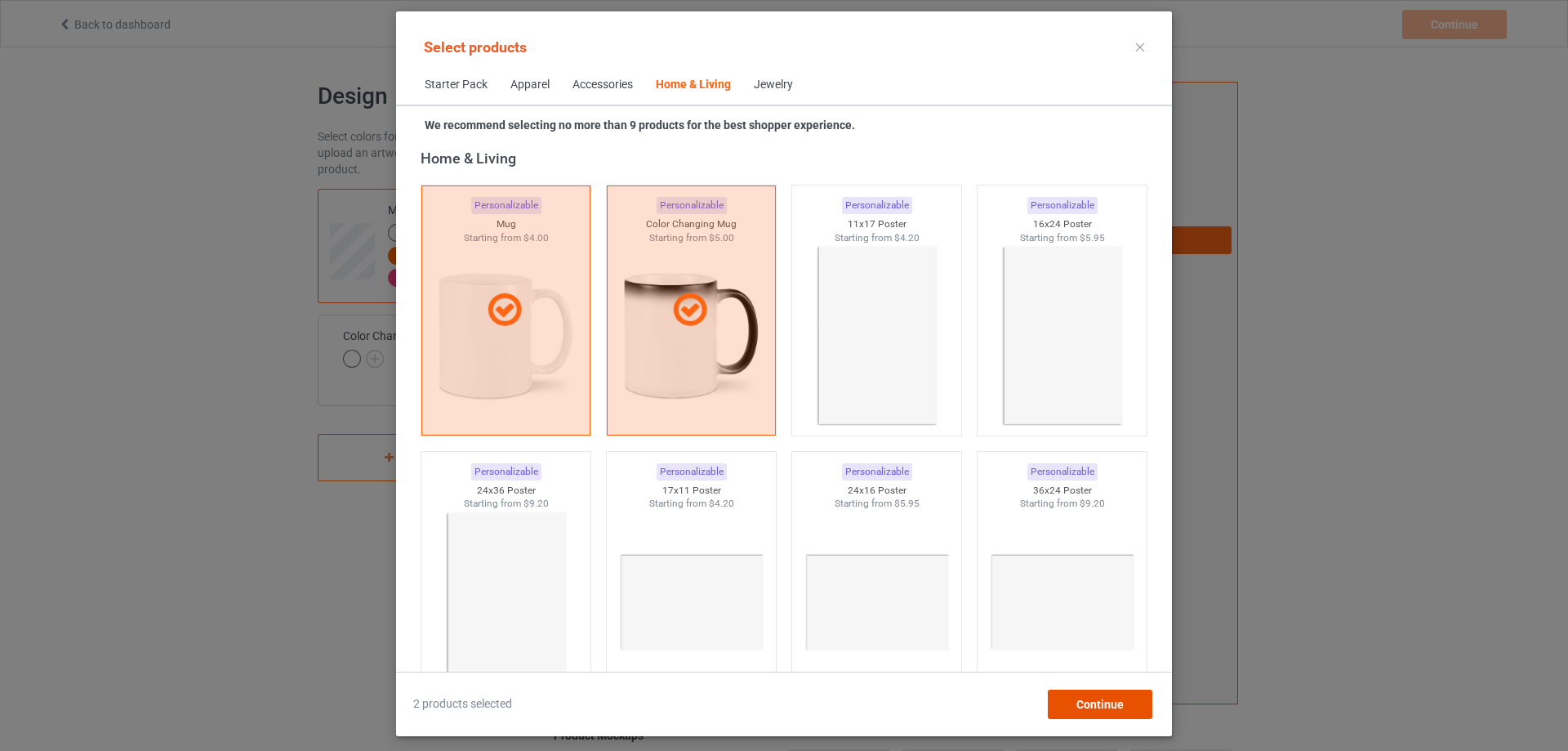
click at [1109, 700] on span "Continue" at bounding box center [1099, 705] width 47 height 13
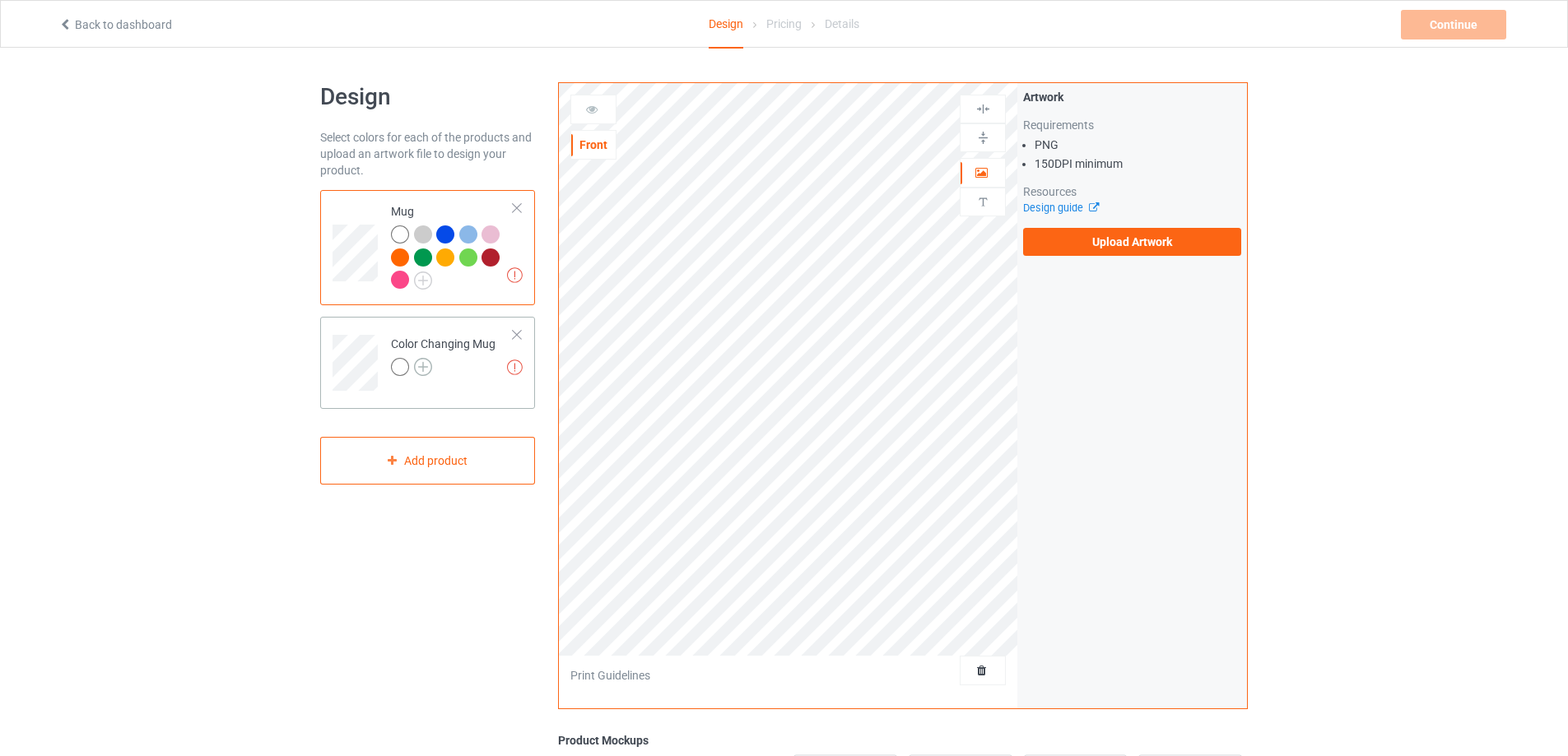
click at [425, 367] on img at bounding box center [423, 366] width 18 height 18
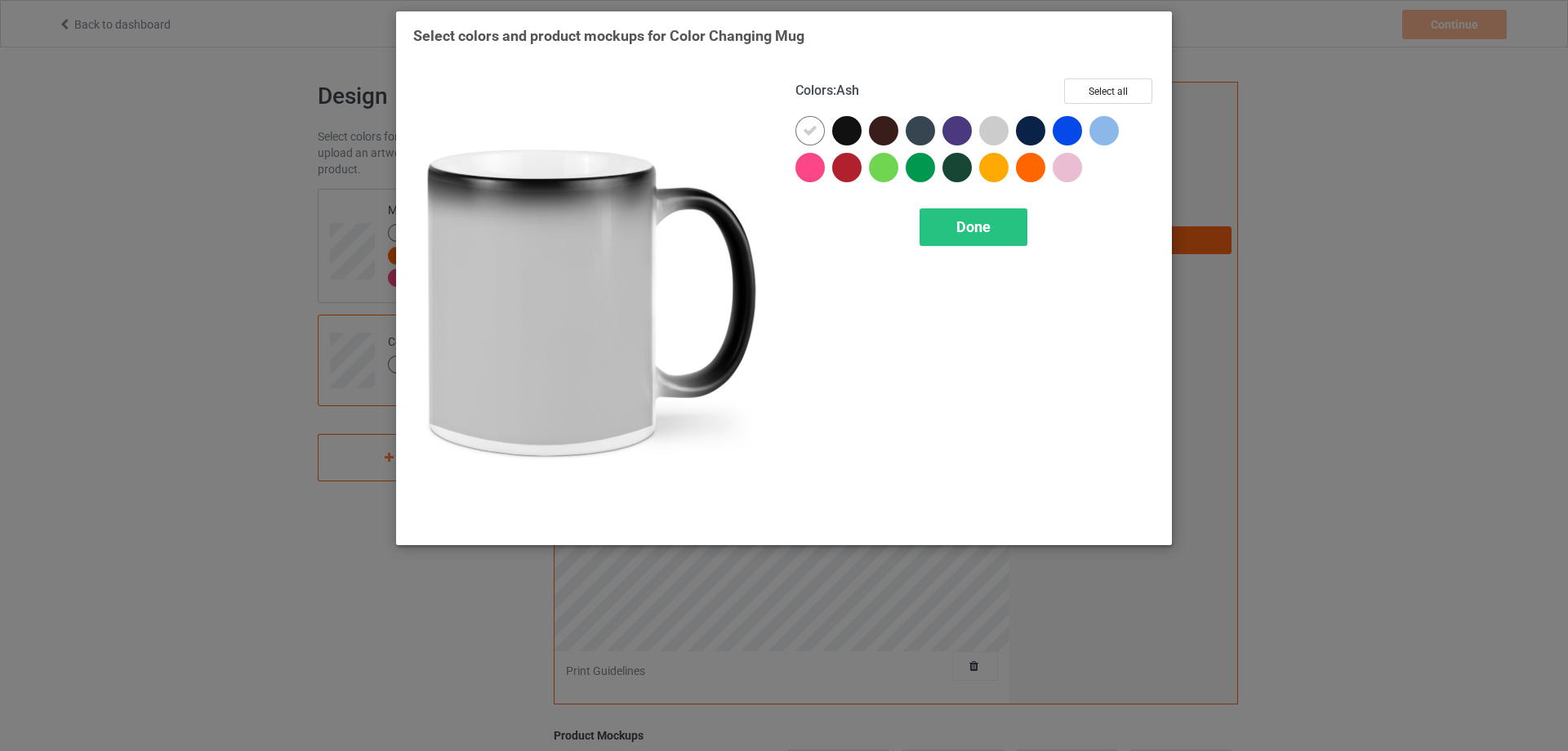
click at [986, 134] on div at bounding box center [994, 131] width 30 height 30
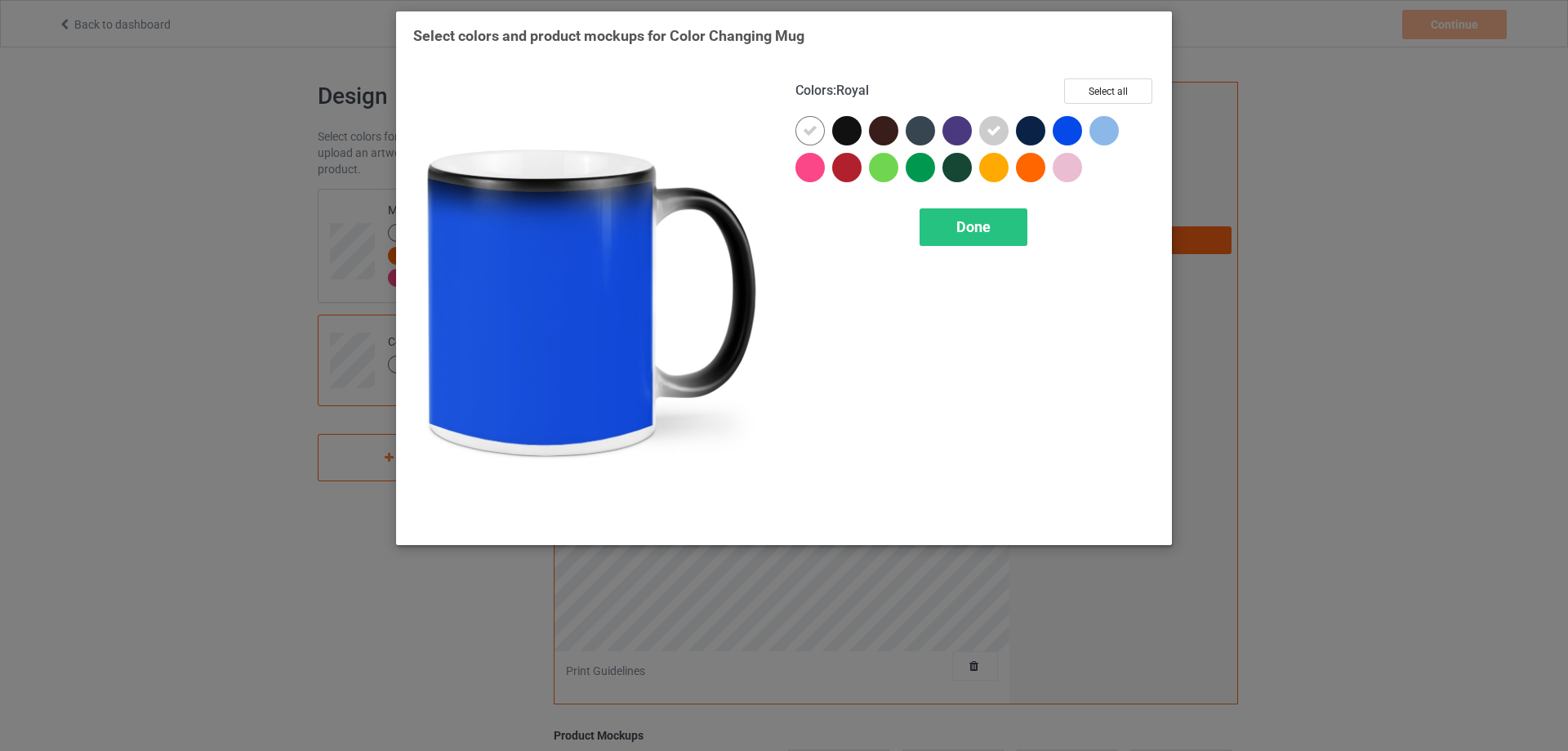
drag, startPoint x: 1066, startPoint y: 133, endPoint x: 1112, endPoint y: 129, distance: 46.2
click at [1067, 133] on div at bounding box center [1068, 131] width 30 height 30
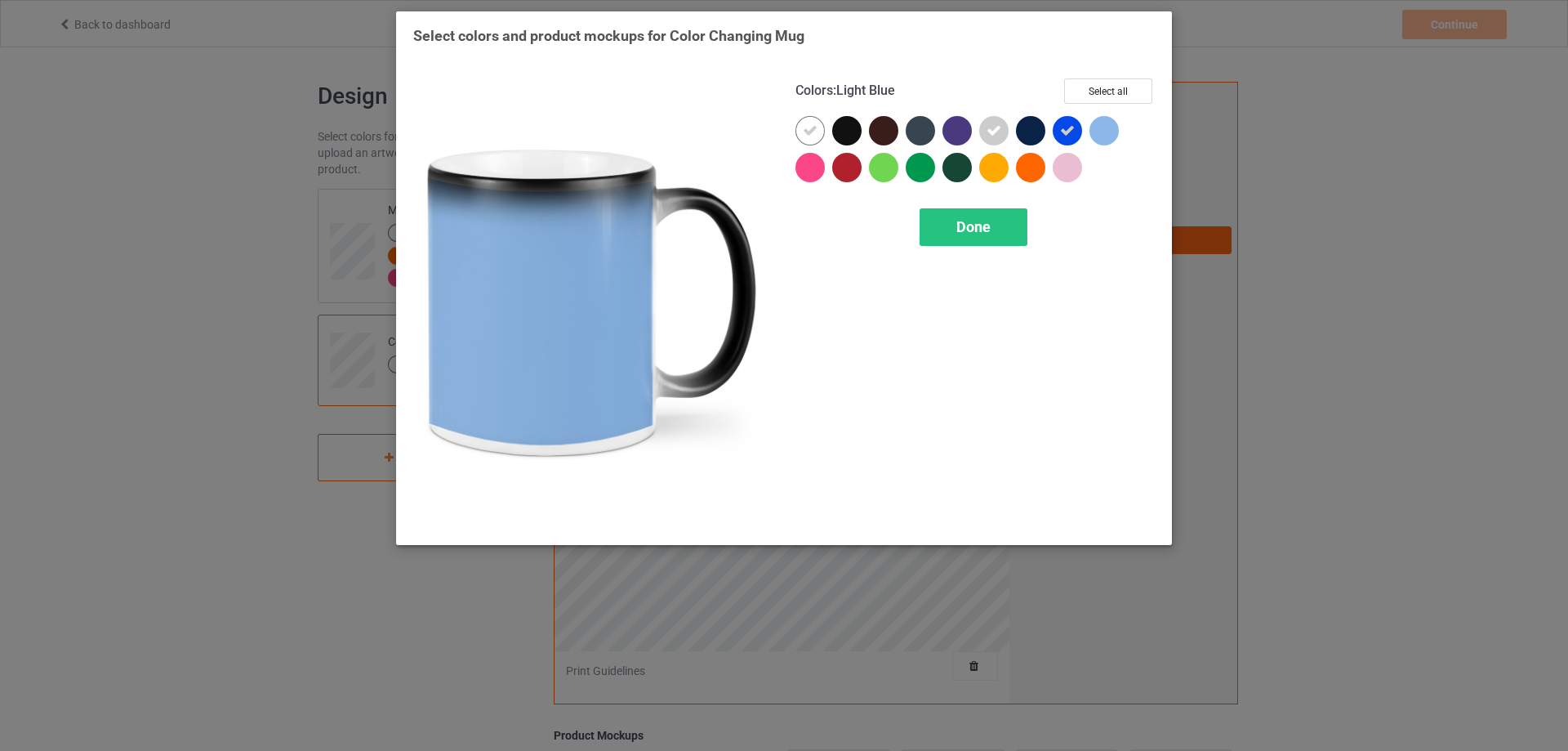
click at [1112, 129] on div at bounding box center [1104, 131] width 30 height 30
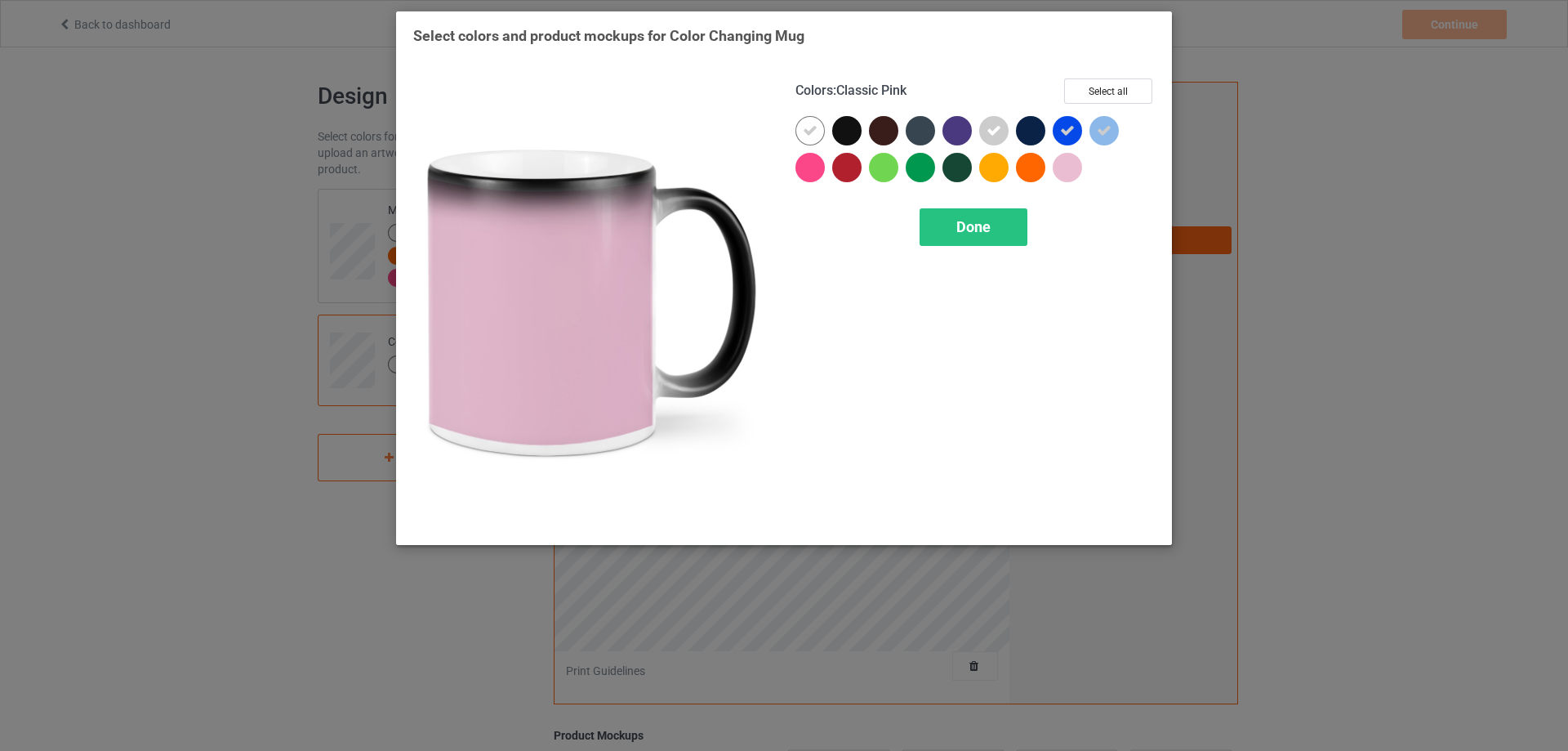
drag, startPoint x: 1061, startPoint y: 169, endPoint x: 1033, endPoint y: 171, distance: 28.1
click at [1060, 171] on div at bounding box center [1068, 168] width 30 height 30
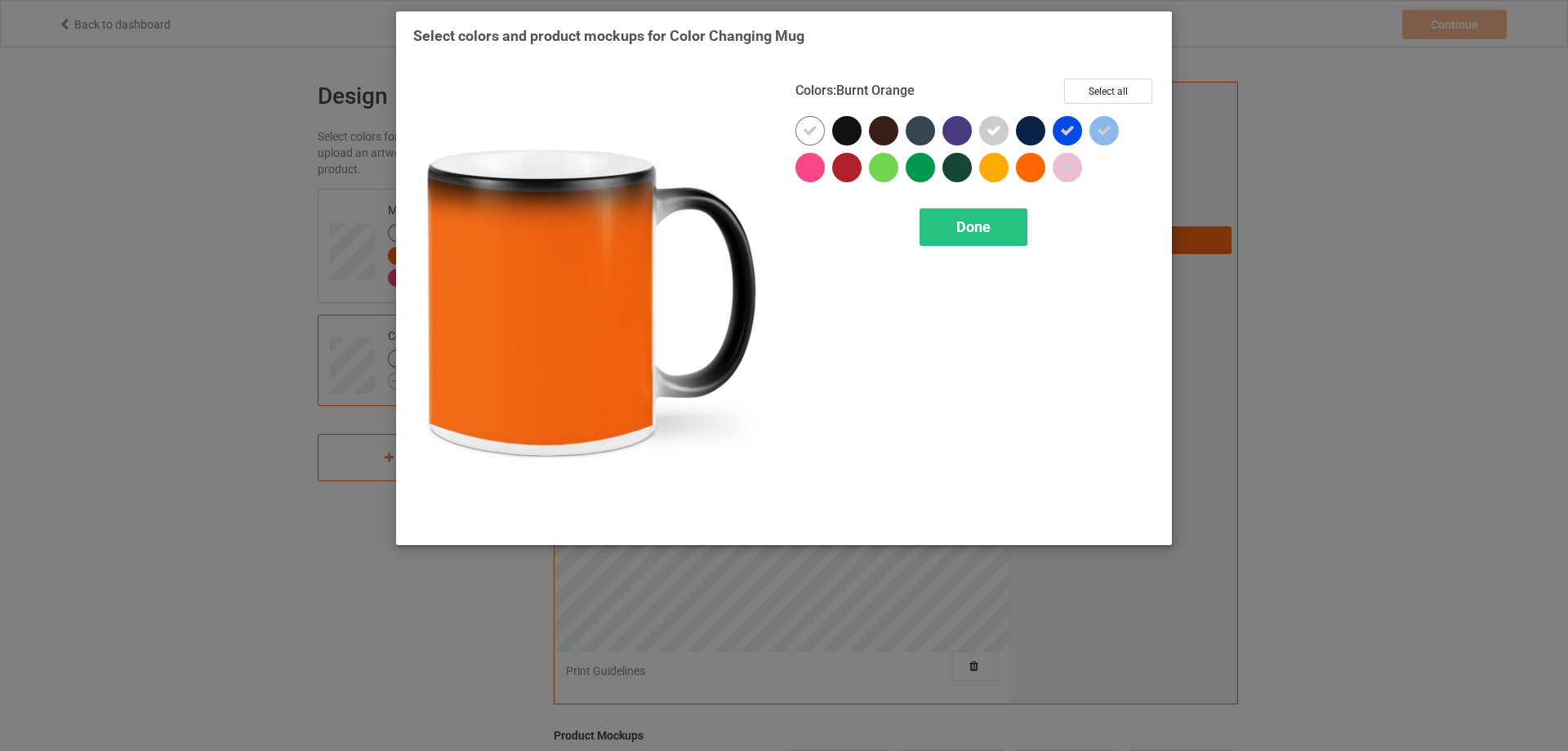
click at [1032, 171] on div at bounding box center [1031, 168] width 30 height 30
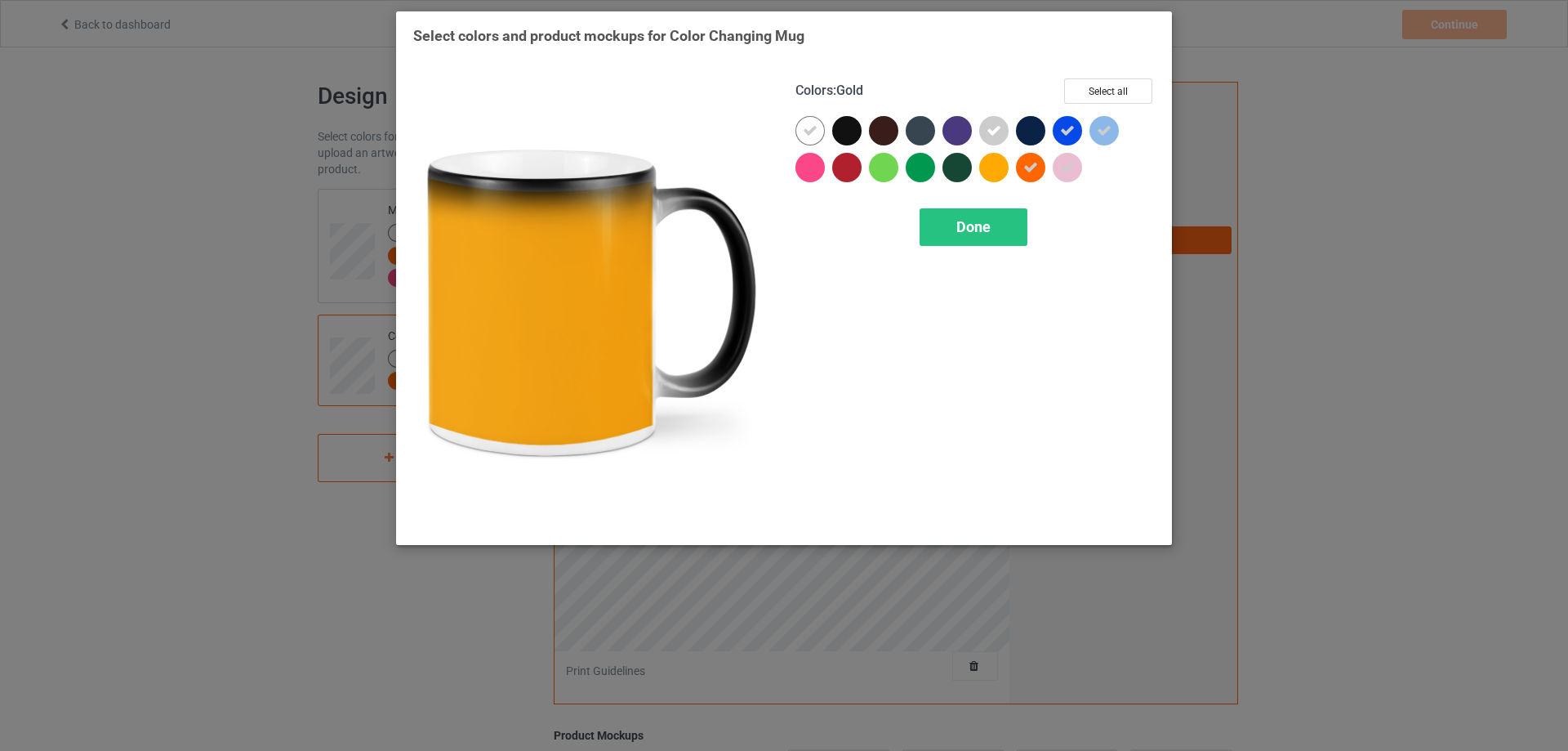
drag, startPoint x: 1000, startPoint y: 167, endPoint x: 990, endPoint y: 167, distance: 10.0
click at [996, 167] on div at bounding box center [994, 168] width 30 height 30
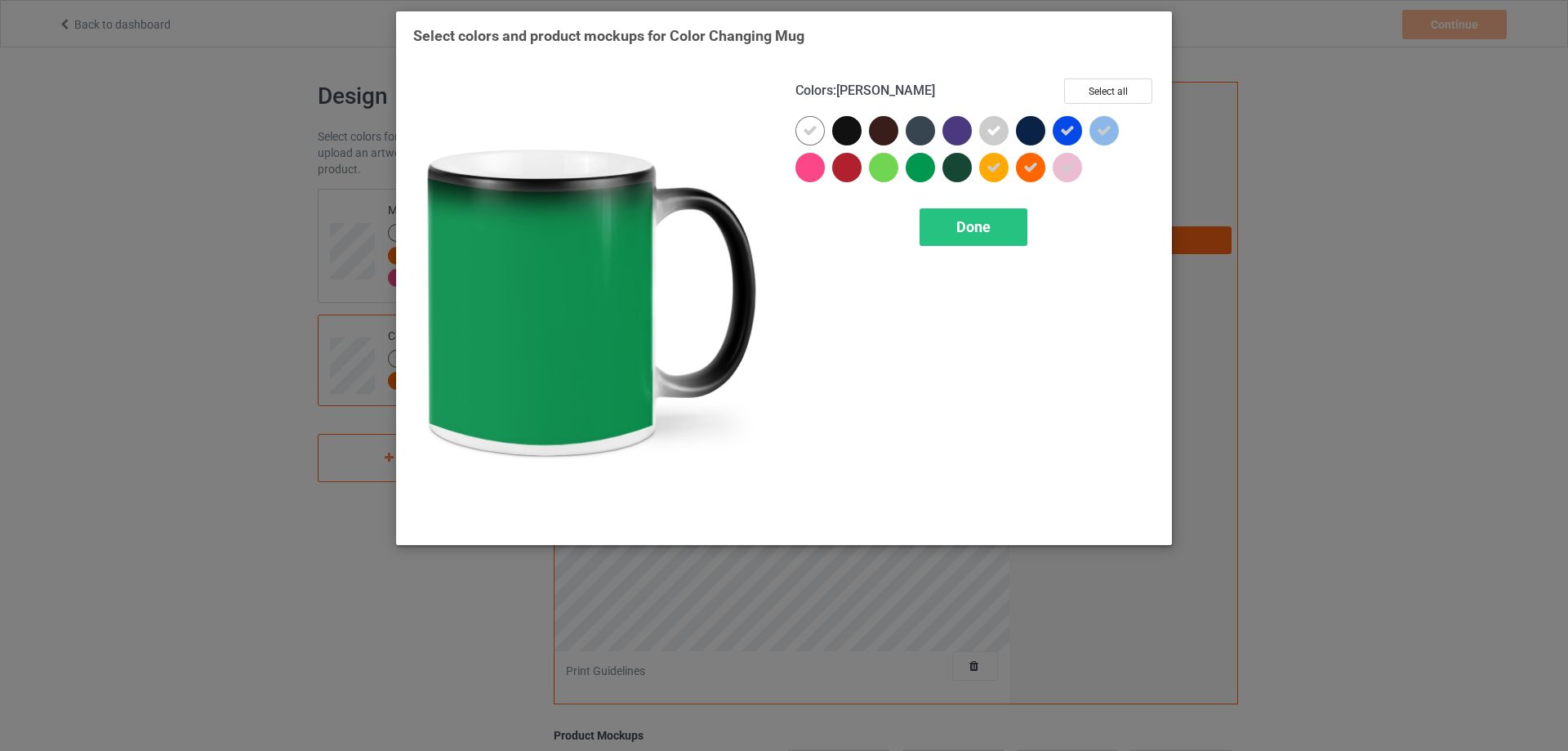
click at [925, 171] on div at bounding box center [920, 168] width 30 height 30
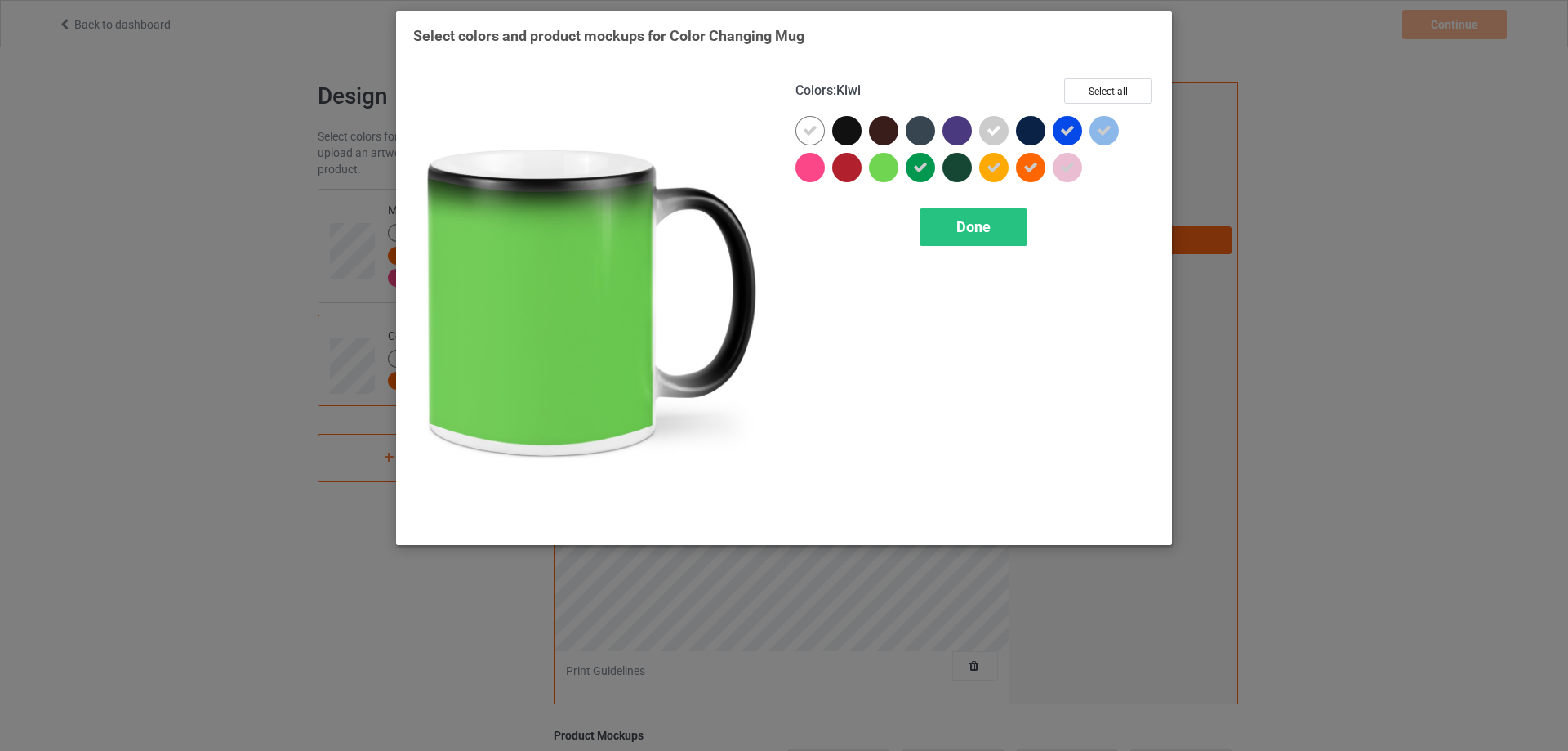
drag, startPoint x: 885, startPoint y: 175, endPoint x: 853, endPoint y: 175, distance: 32.0
click at [884, 175] on div at bounding box center [884, 168] width 30 height 30
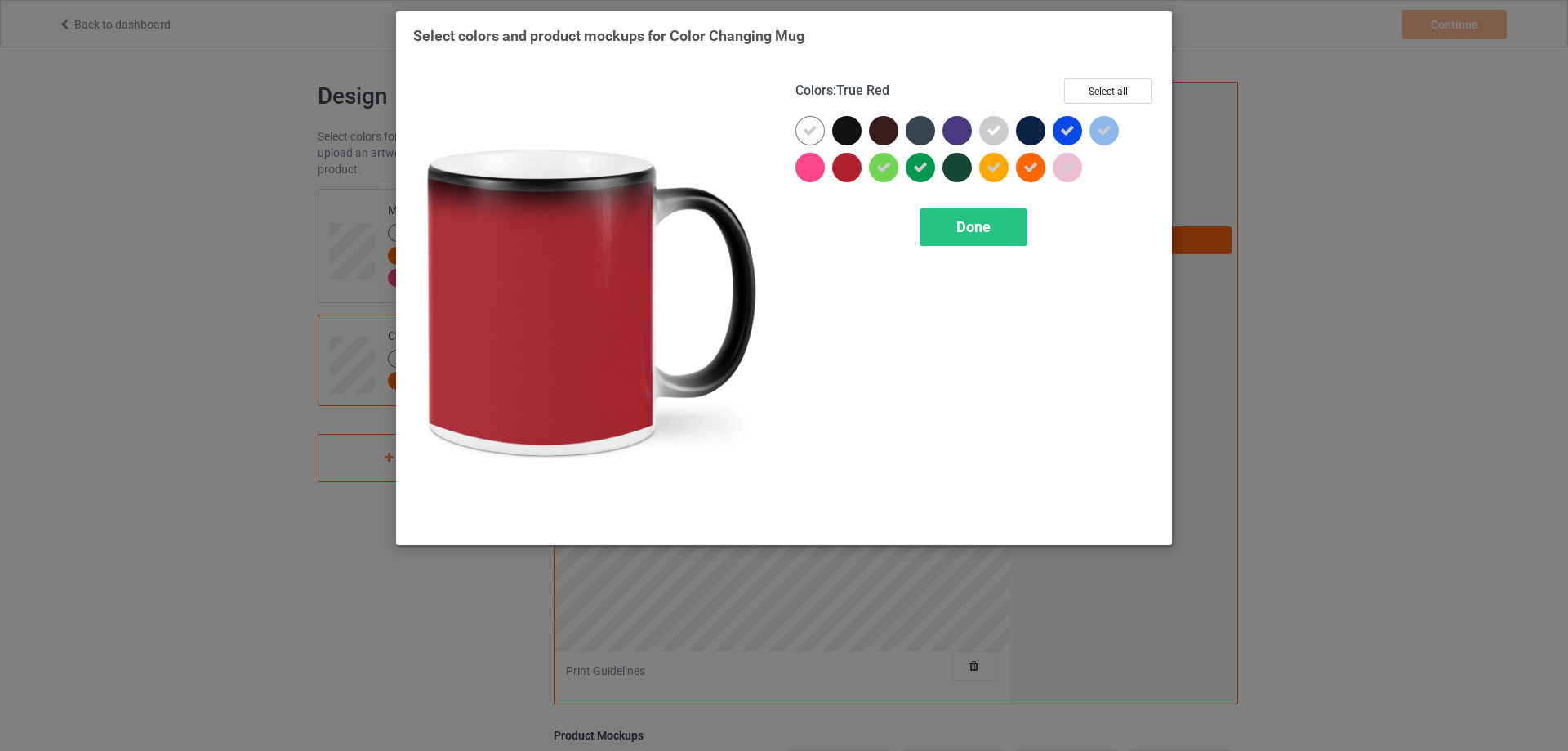
click at [842, 175] on div at bounding box center [847, 168] width 30 height 30
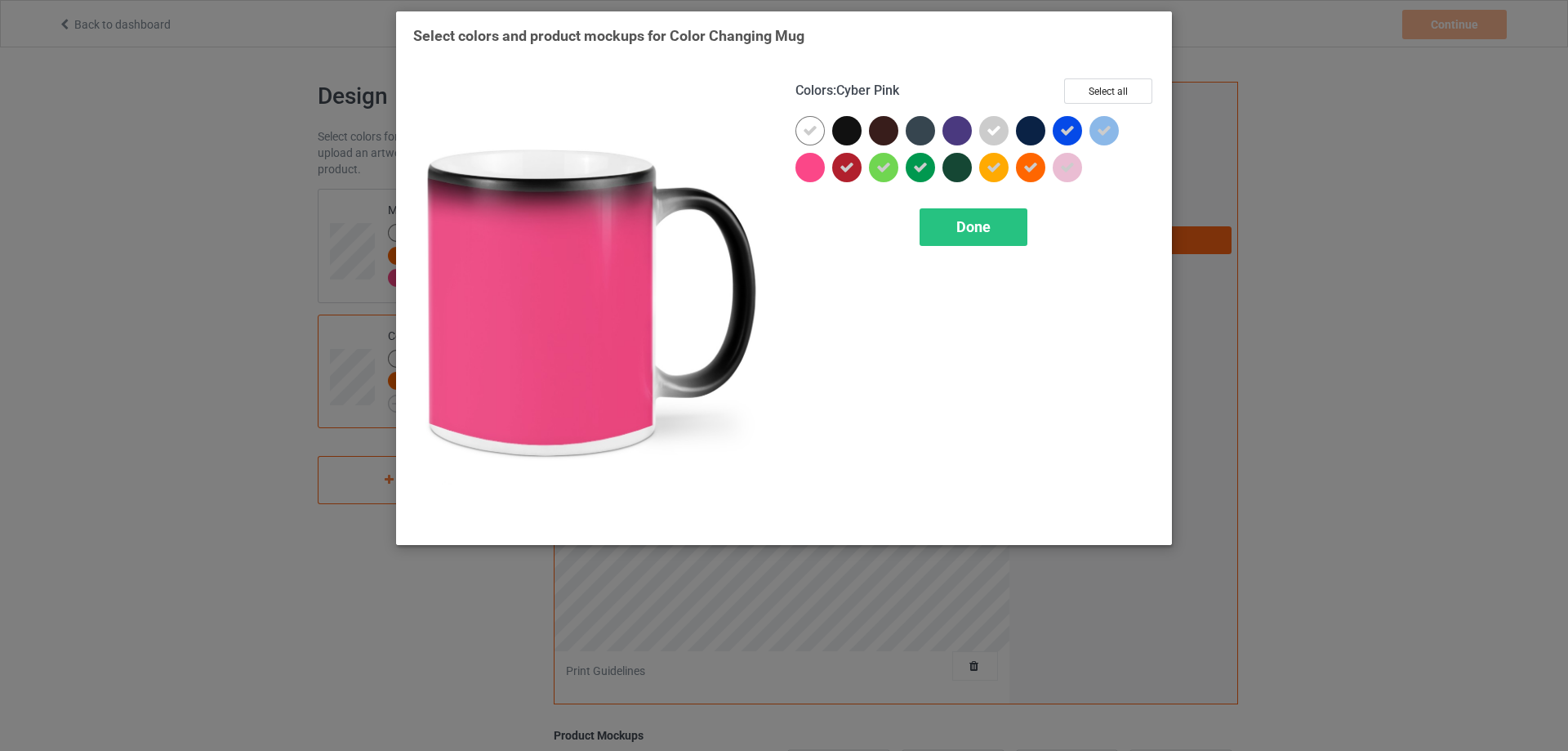
click at [817, 175] on div at bounding box center [810, 168] width 30 height 30
click at [960, 233] on span "Done" at bounding box center [973, 227] width 34 height 17
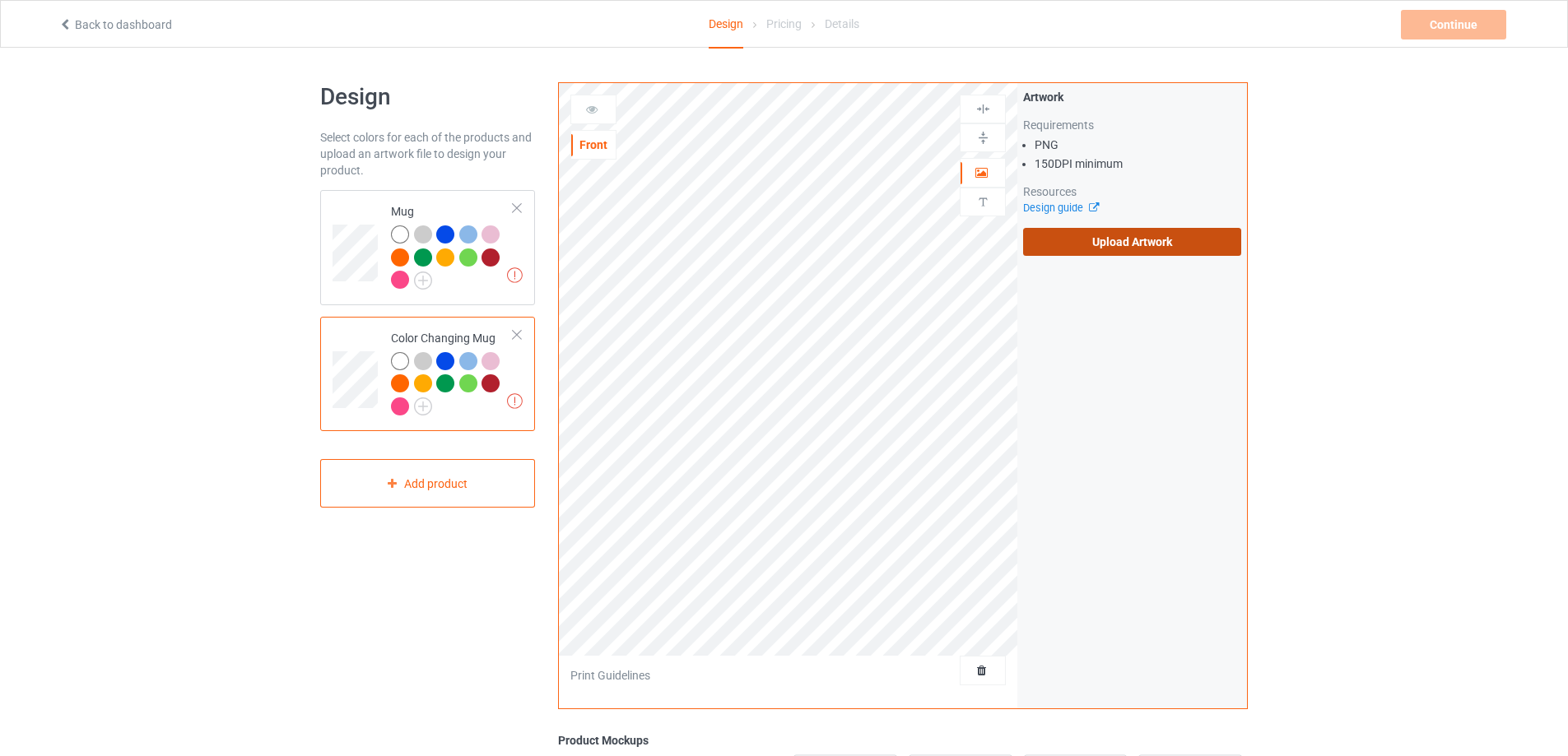
click at [1076, 241] on label "Upload Artwork" at bounding box center [1131, 242] width 218 height 28
click at [0, 0] on input "Upload Artwork" at bounding box center [0, 0] width 0 height 0
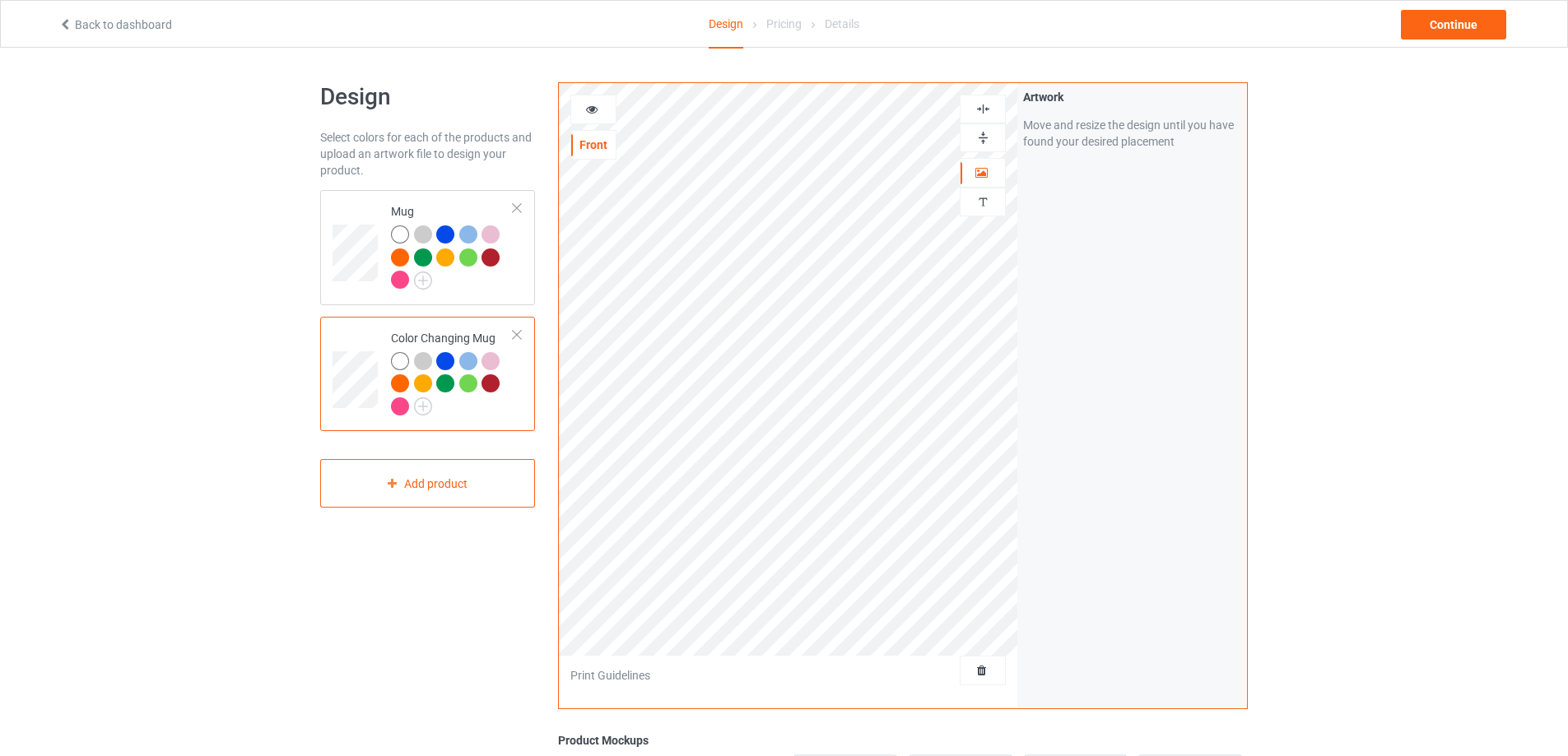
click at [984, 137] on img at bounding box center [983, 137] width 16 height 16
click at [485, 290] on div at bounding box center [452, 259] width 122 height 68
click at [1433, 33] on div "Continue" at bounding box center [1453, 25] width 106 height 30
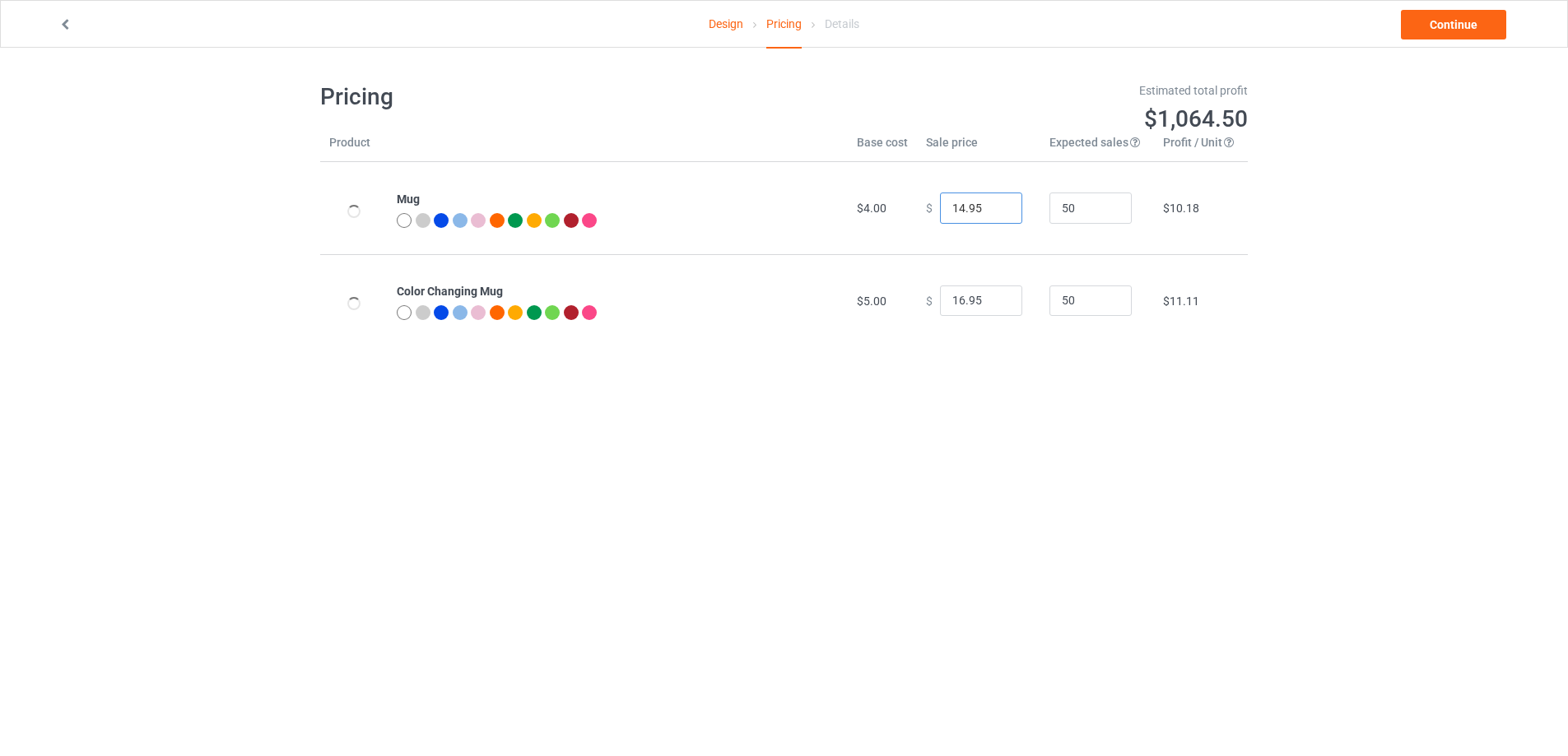
drag, startPoint x: 953, startPoint y: 212, endPoint x: 882, endPoint y: 212, distance: 71.0
click at [882, 212] on tr "Mug $4.00 $ 14.95 50 $10.18" at bounding box center [784, 207] width 928 height 93
click at [966, 211] on input "25.95" at bounding box center [981, 207] width 82 height 31
type input "25.99"
drag, startPoint x: 947, startPoint y: 303, endPoint x: 938, endPoint y: 299, distance: 9.8
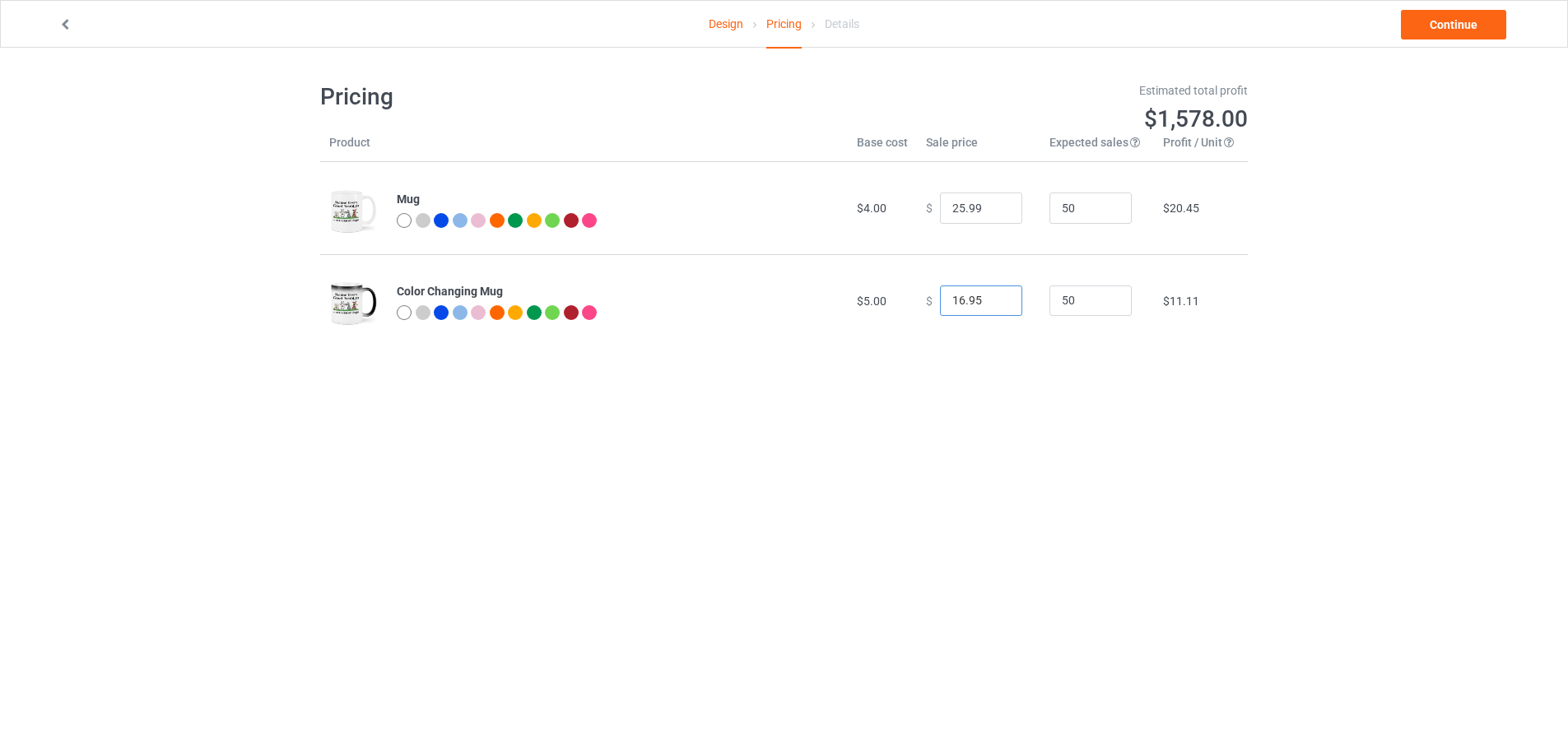
click at [940, 301] on input "16.95" at bounding box center [981, 300] width 82 height 31
click at [965, 299] on input "26.95" at bounding box center [981, 300] width 82 height 31
type input "26.99"
click at [1441, 19] on link "Continue" at bounding box center [1453, 25] width 106 height 30
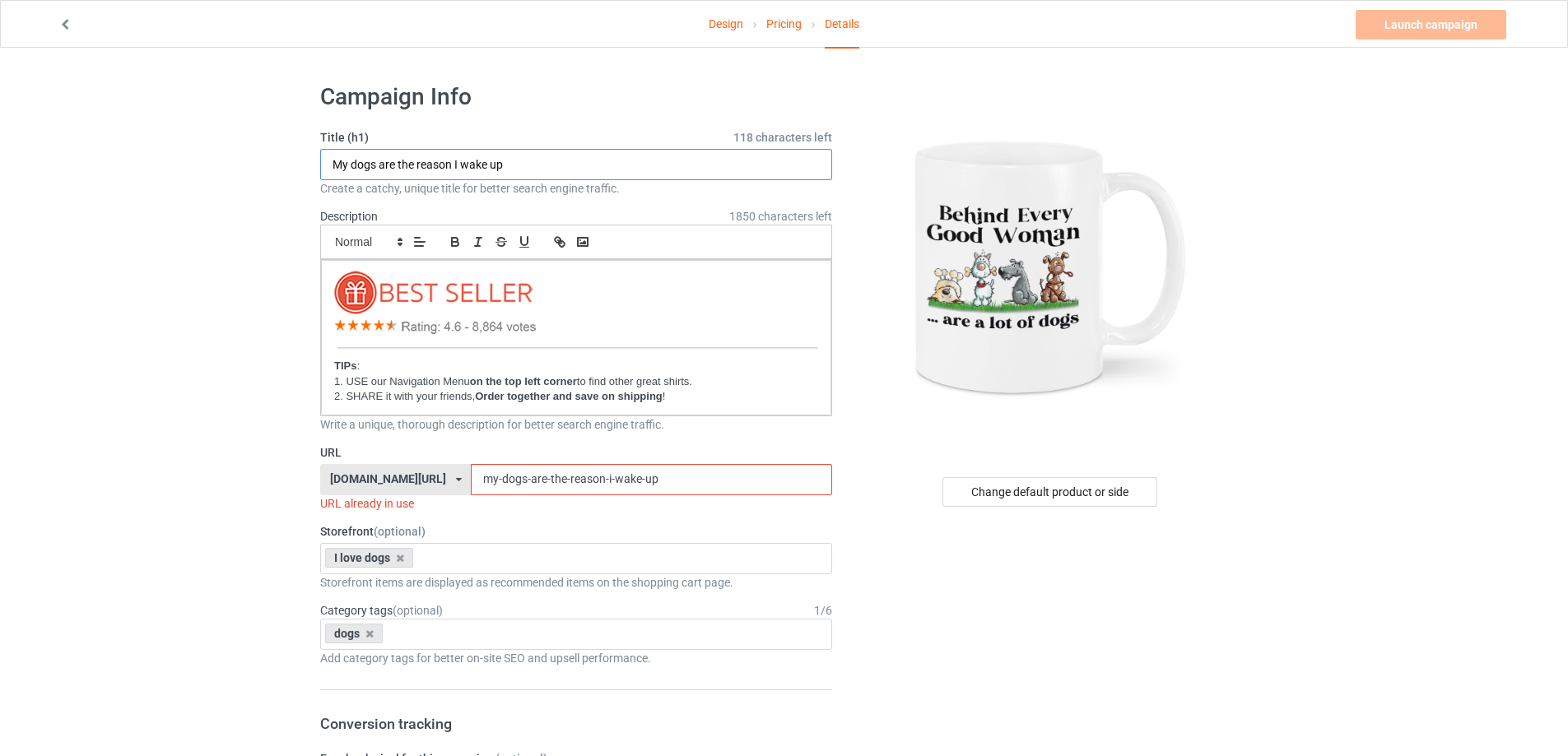
drag, startPoint x: 542, startPoint y: 159, endPoint x: 289, endPoint y: 156, distance: 253.0
type input "Behind Every Good Woman are a lot dogs"
drag, startPoint x: 691, startPoint y: 480, endPoint x: 293, endPoint y: 478, distance: 398.0
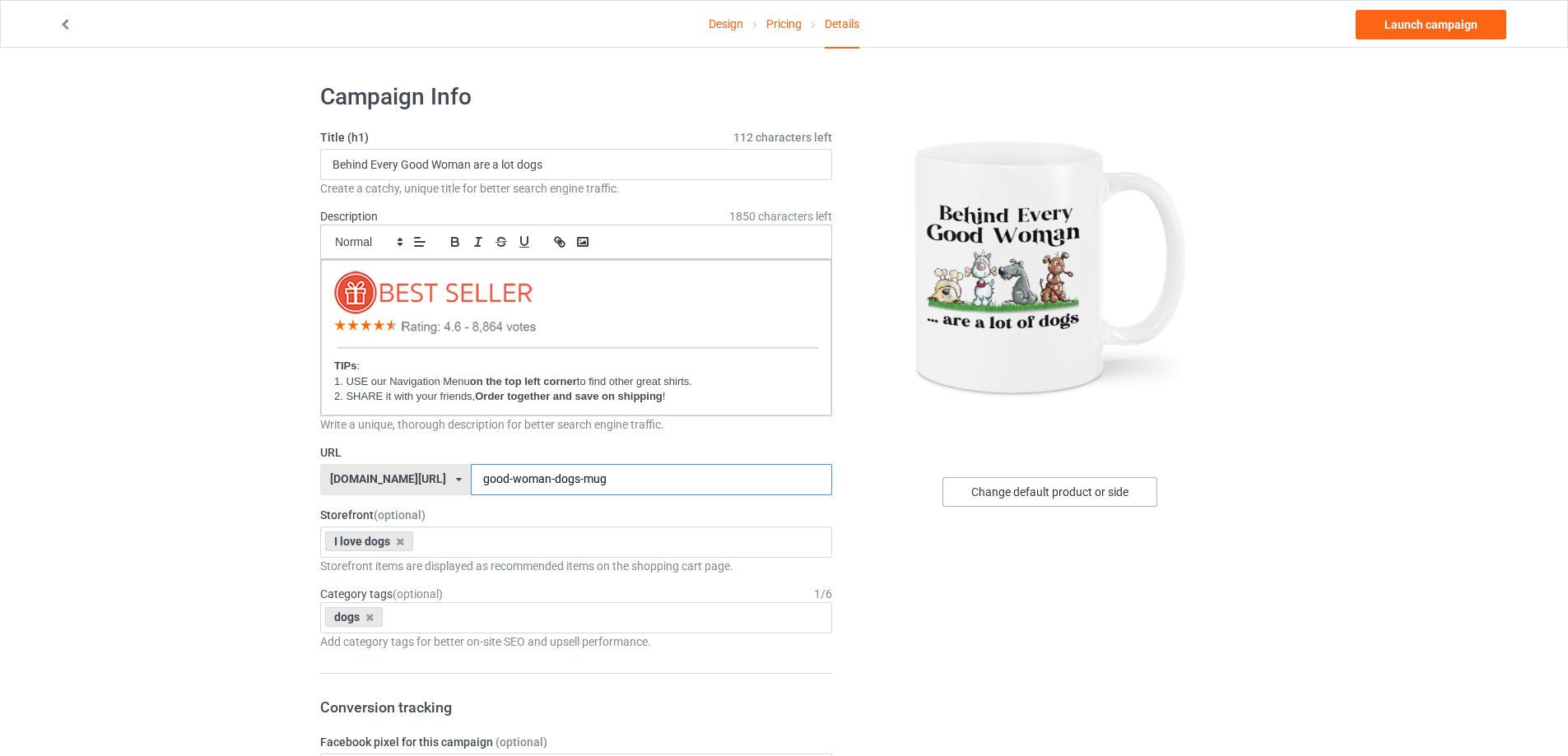
type input "good-woman-dogs-mug"
click at [1062, 500] on div "Change default product or side" at bounding box center [1050, 492] width 215 height 30
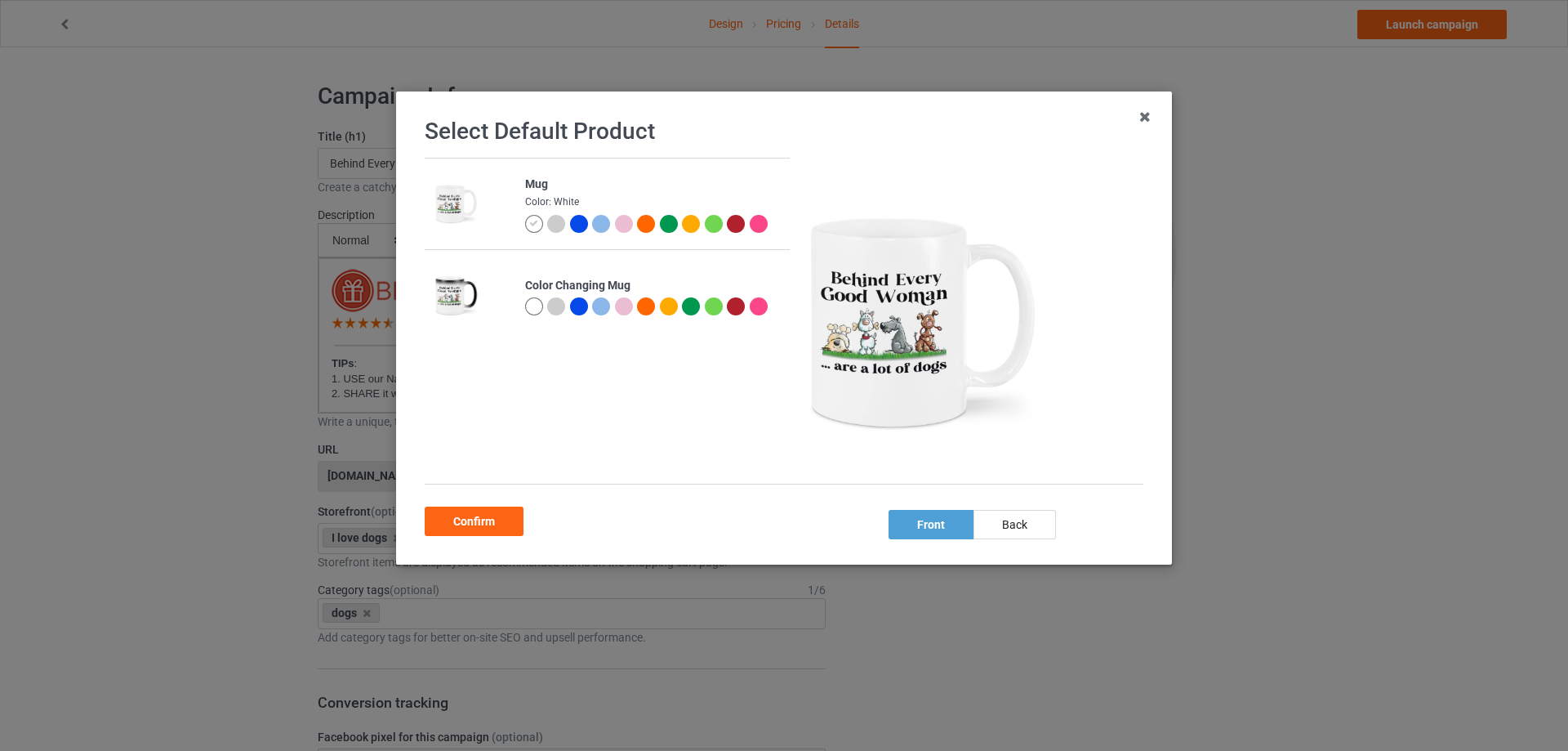
click at [531, 300] on div at bounding box center [533, 305] width 18 height 18
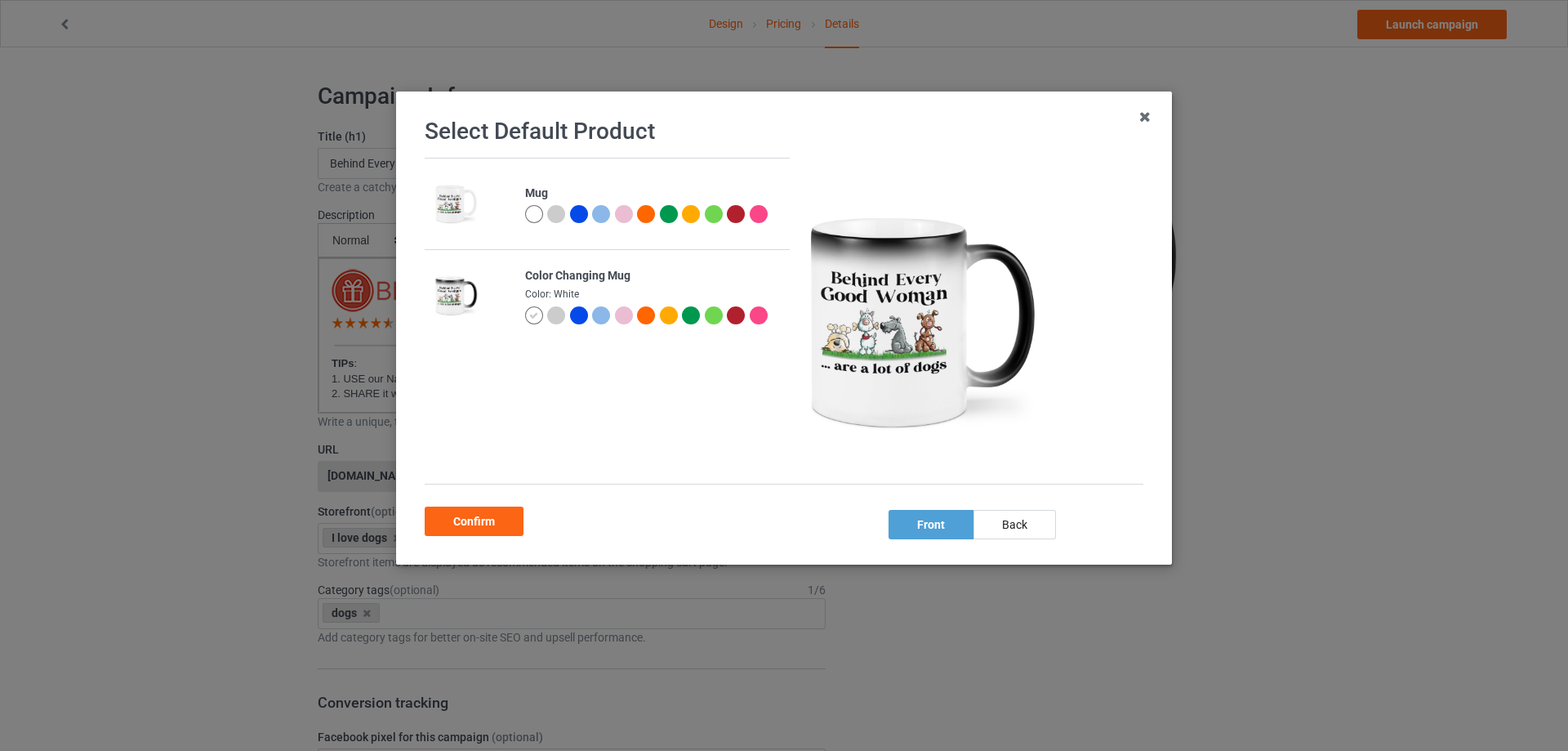
click at [503, 520] on div "Confirm" at bounding box center [474, 522] width 99 height 30
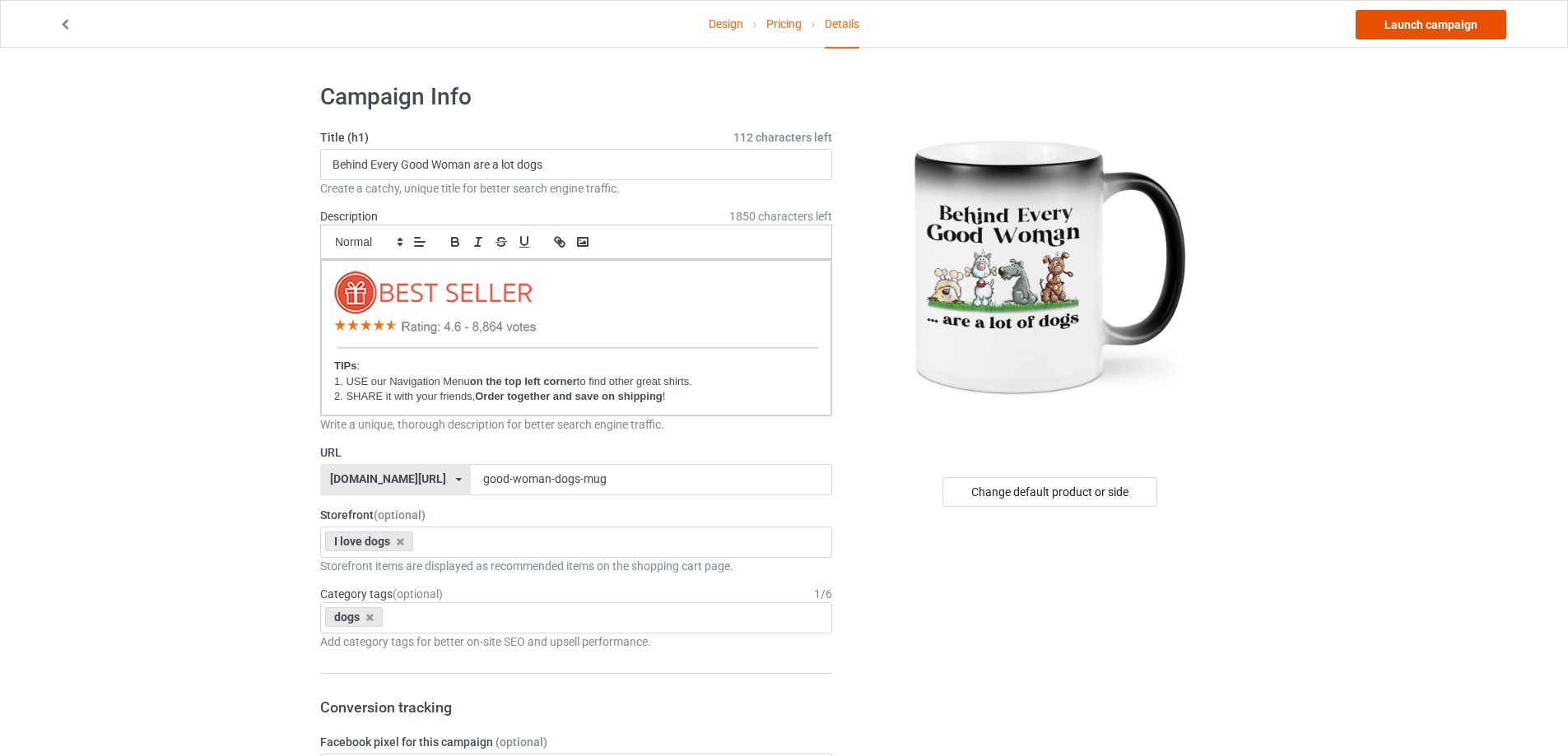
click at [1400, 29] on link "Launch campaign" at bounding box center [1431, 25] width 151 height 30
